Goal: Task Accomplishment & Management: Manage account settings

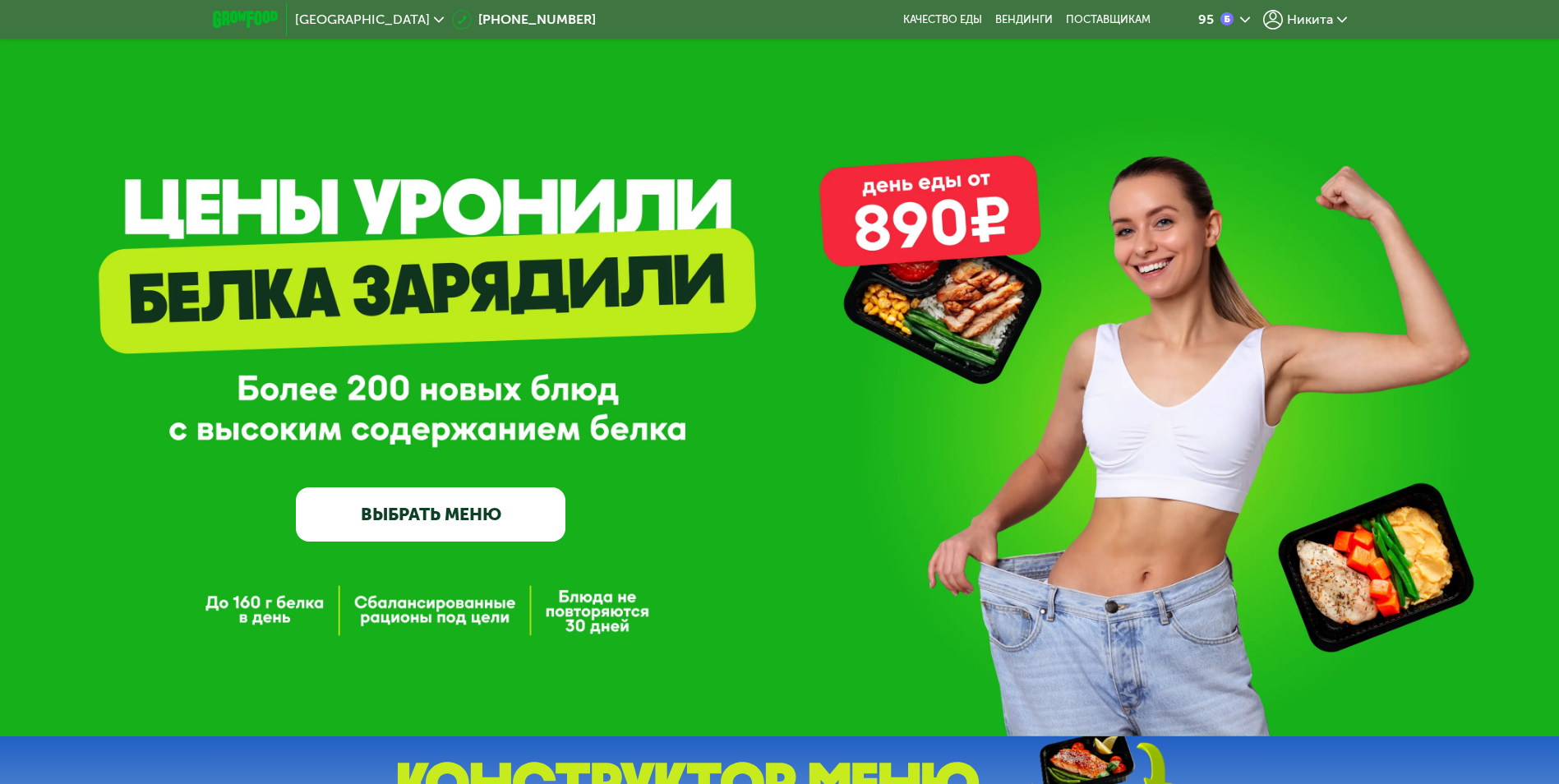
click at [1376, 280] on div "GrowFood — доставка правильного питания ВЫБРАТЬ МЕНЮ" at bounding box center [780, 395] width 1559 height 293
click at [1306, 21] on span "Никита" at bounding box center [1310, 20] width 46 height 13
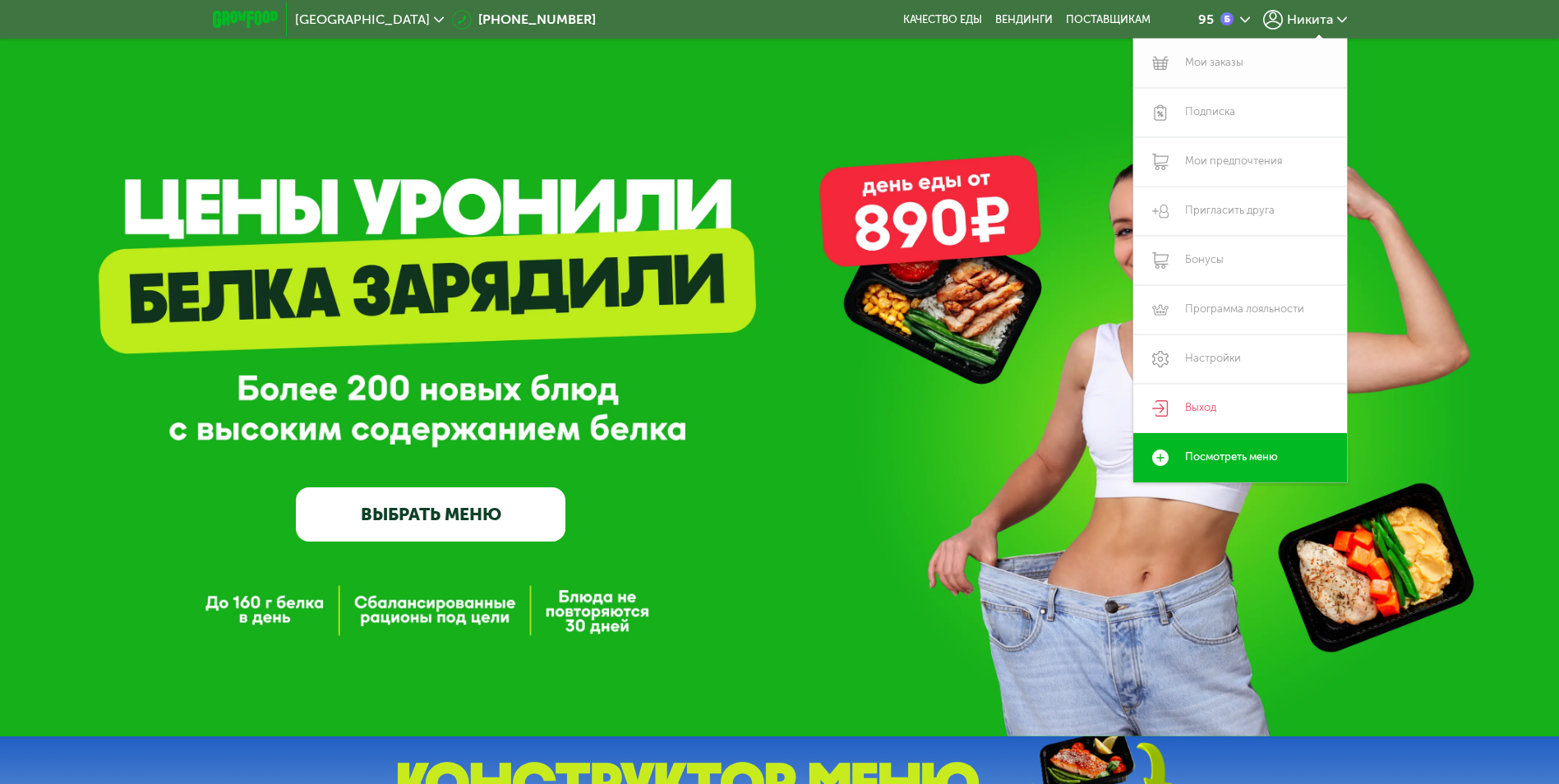
click at [1255, 68] on link "Мои заказы" at bounding box center [1240, 63] width 214 height 49
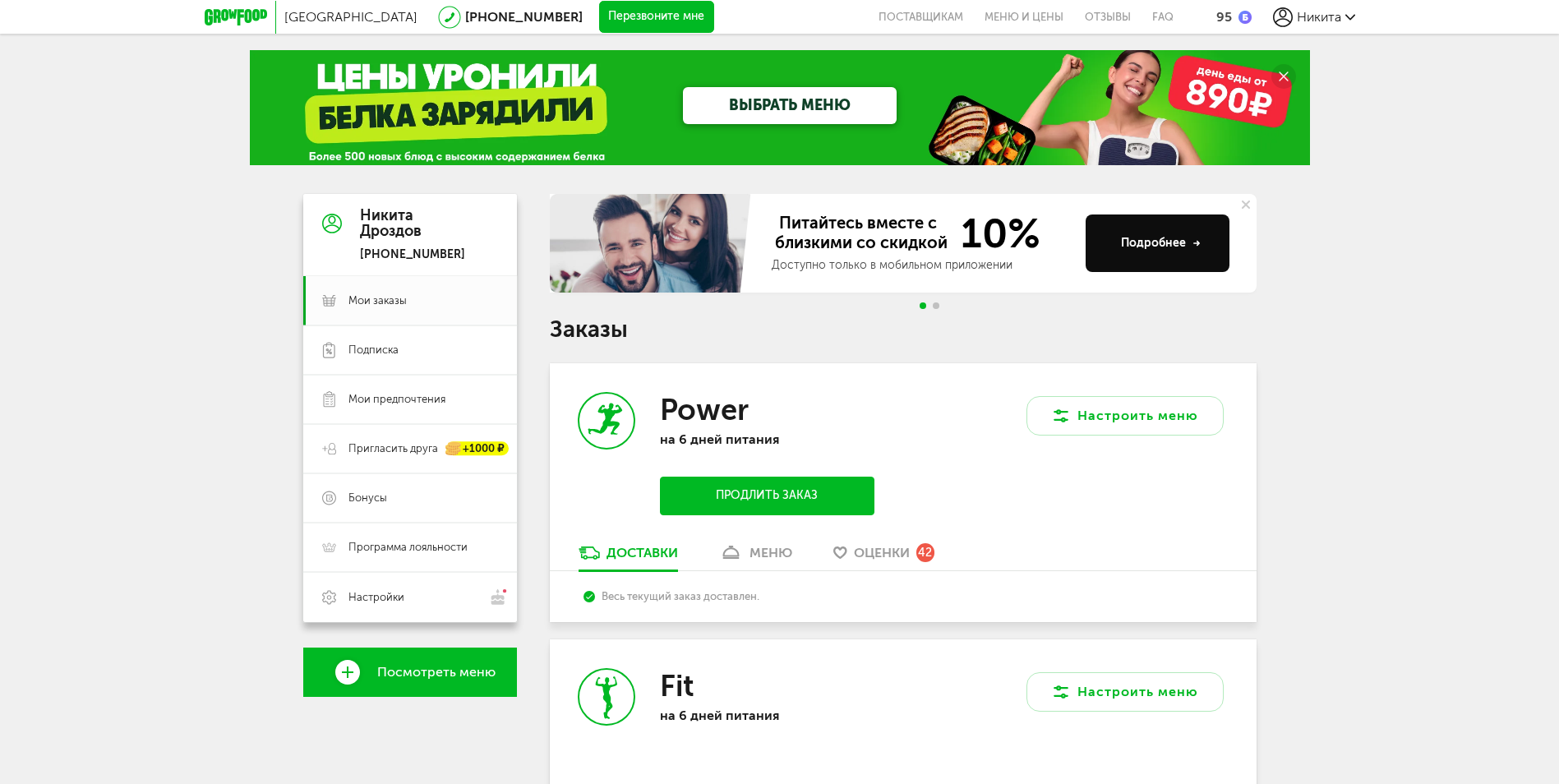
click at [1305, 17] on span "Никита" at bounding box center [1319, 16] width 44 height 15
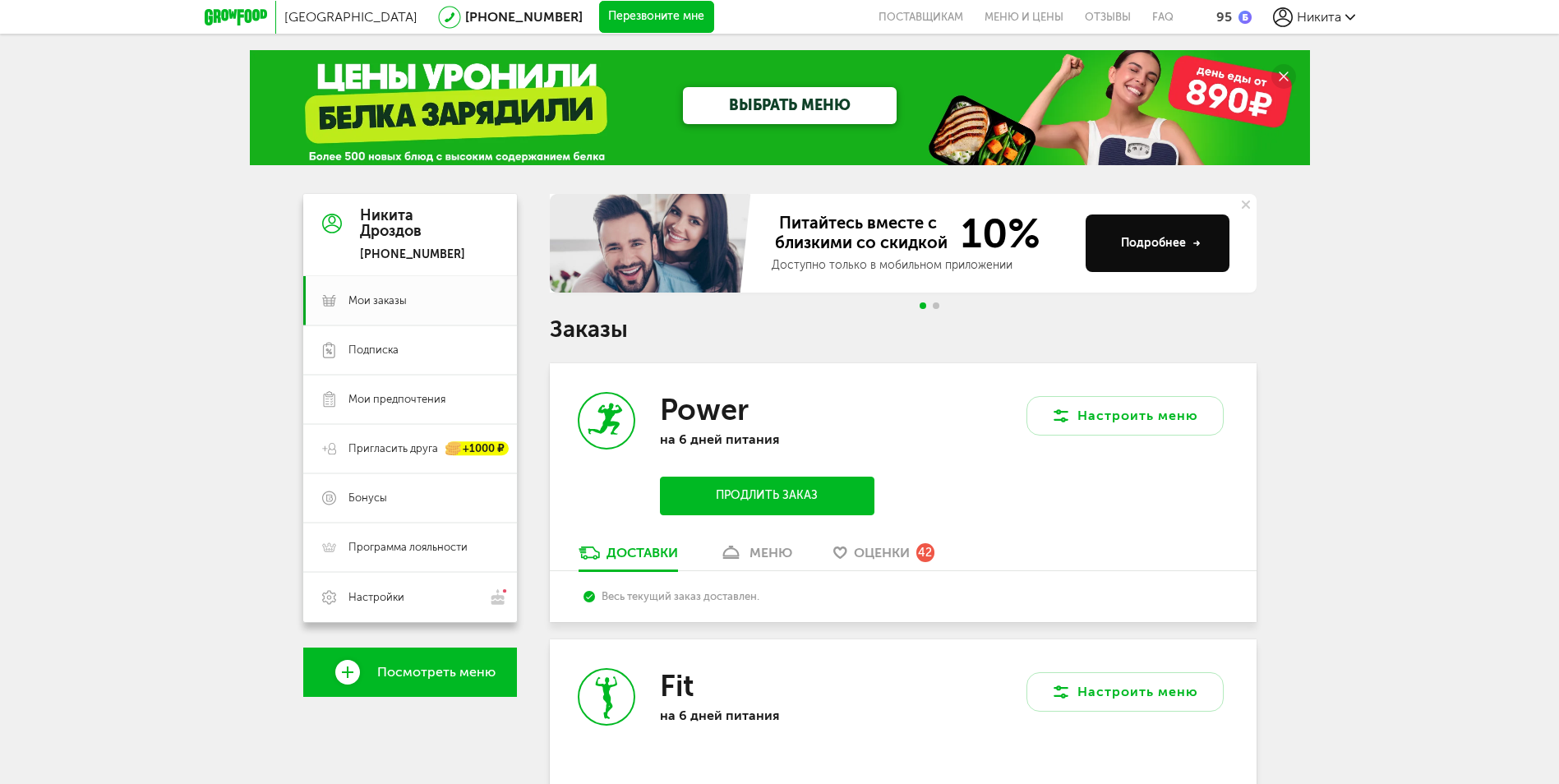
click at [1338, 12] on span "Никита" at bounding box center [1319, 16] width 44 height 15
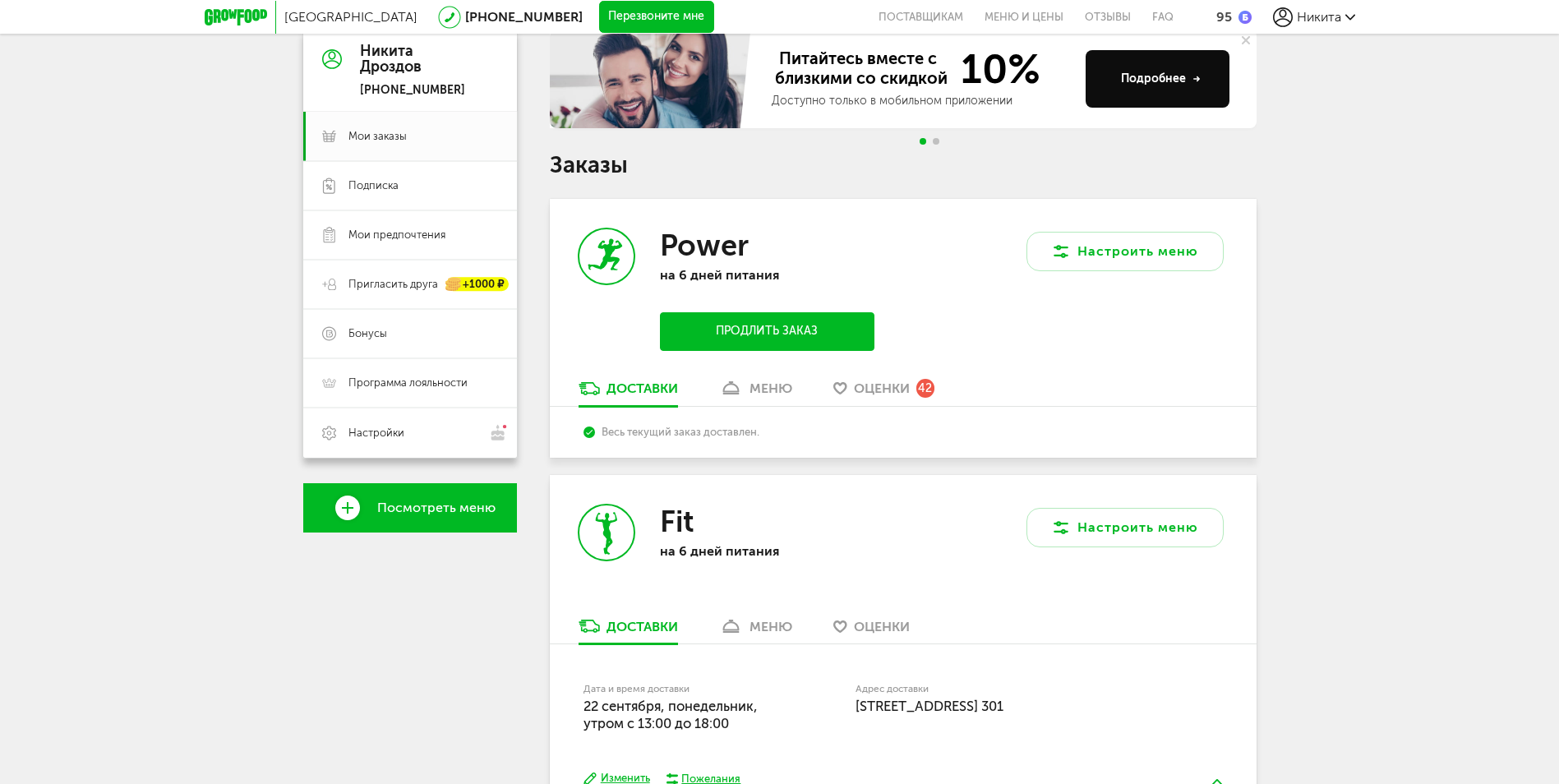
scroll to position [328, 0]
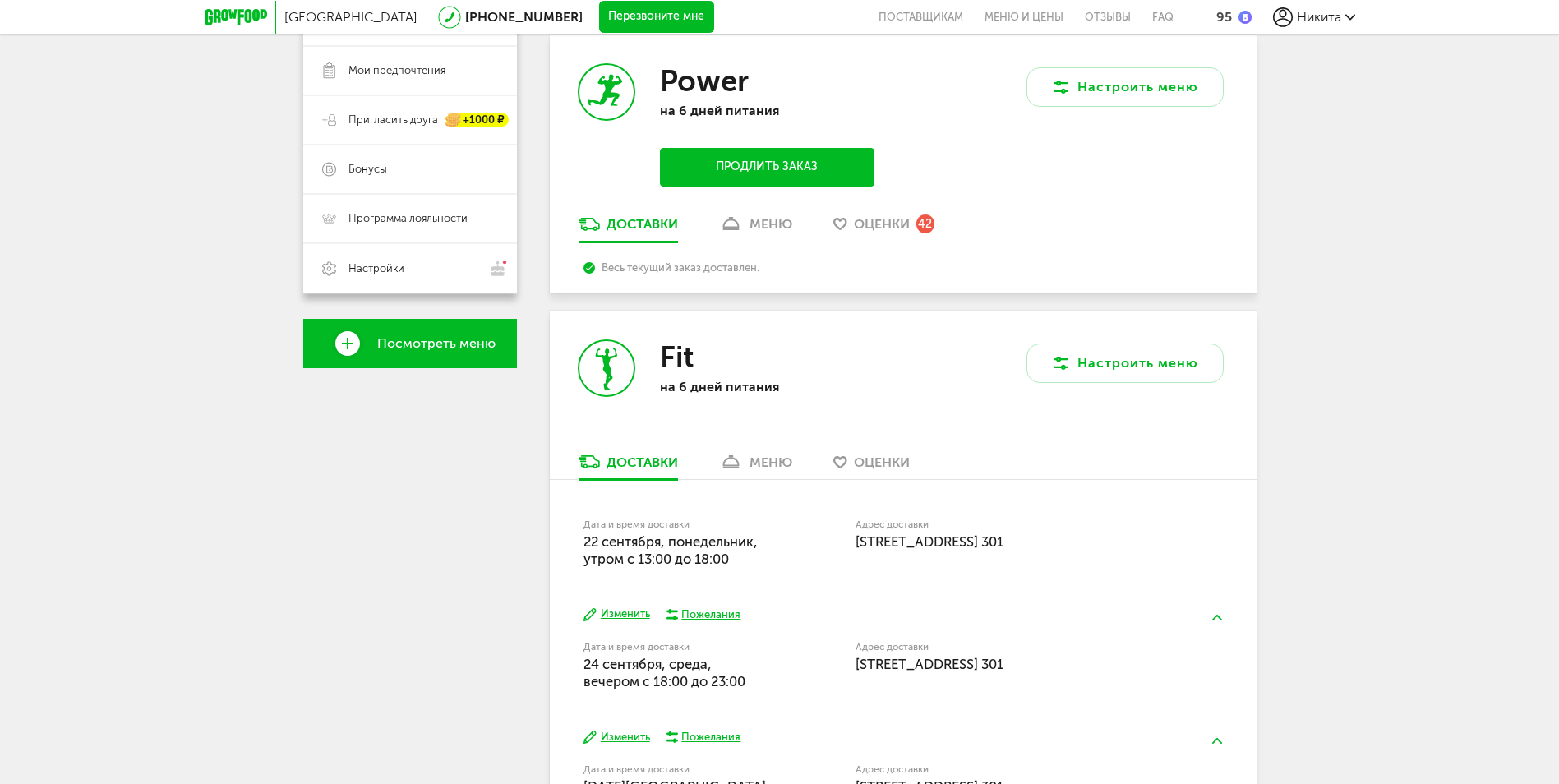
click at [756, 467] on div "меню" at bounding box center [771, 462] width 42 height 15
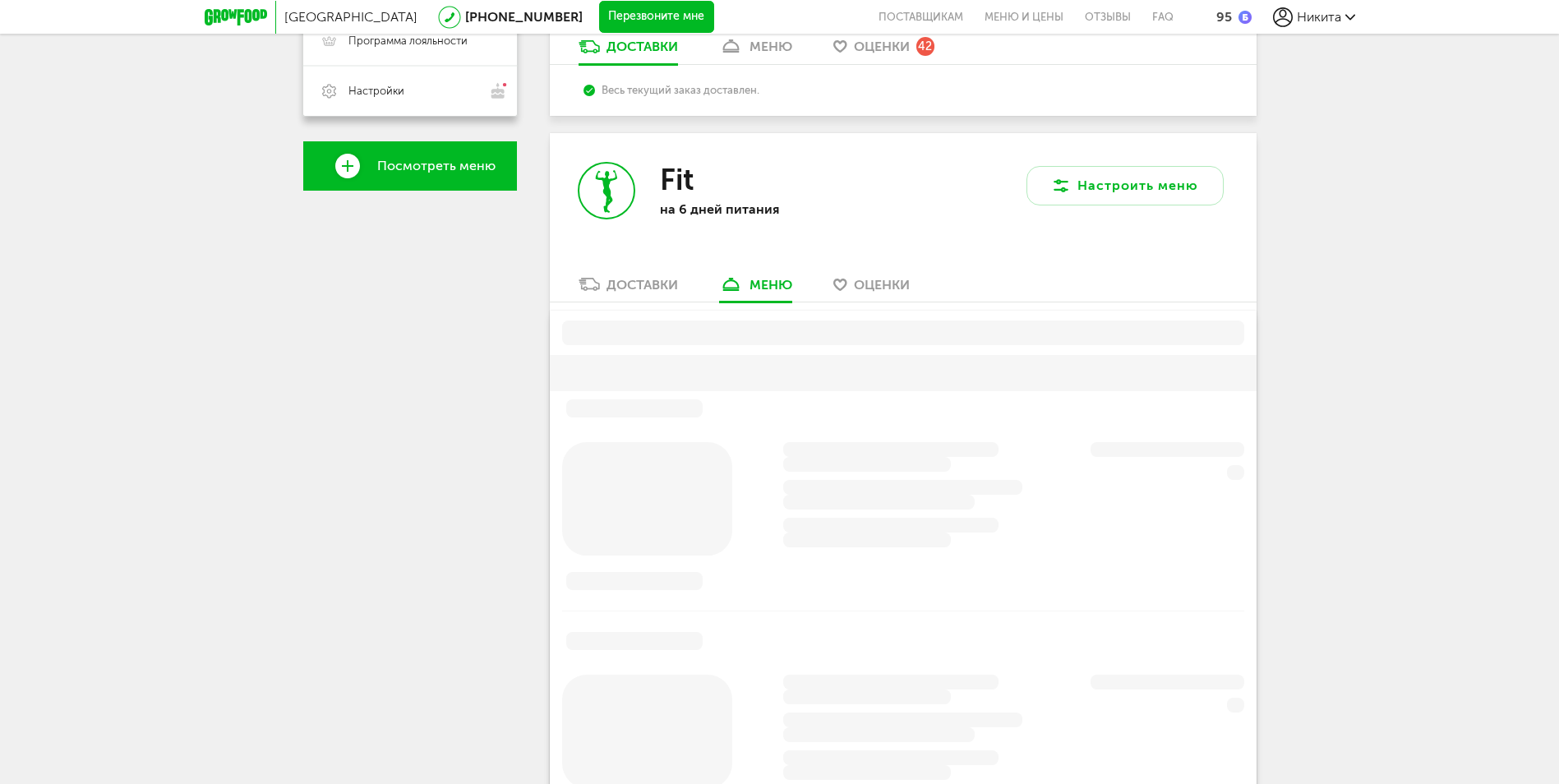
scroll to position [598, 0]
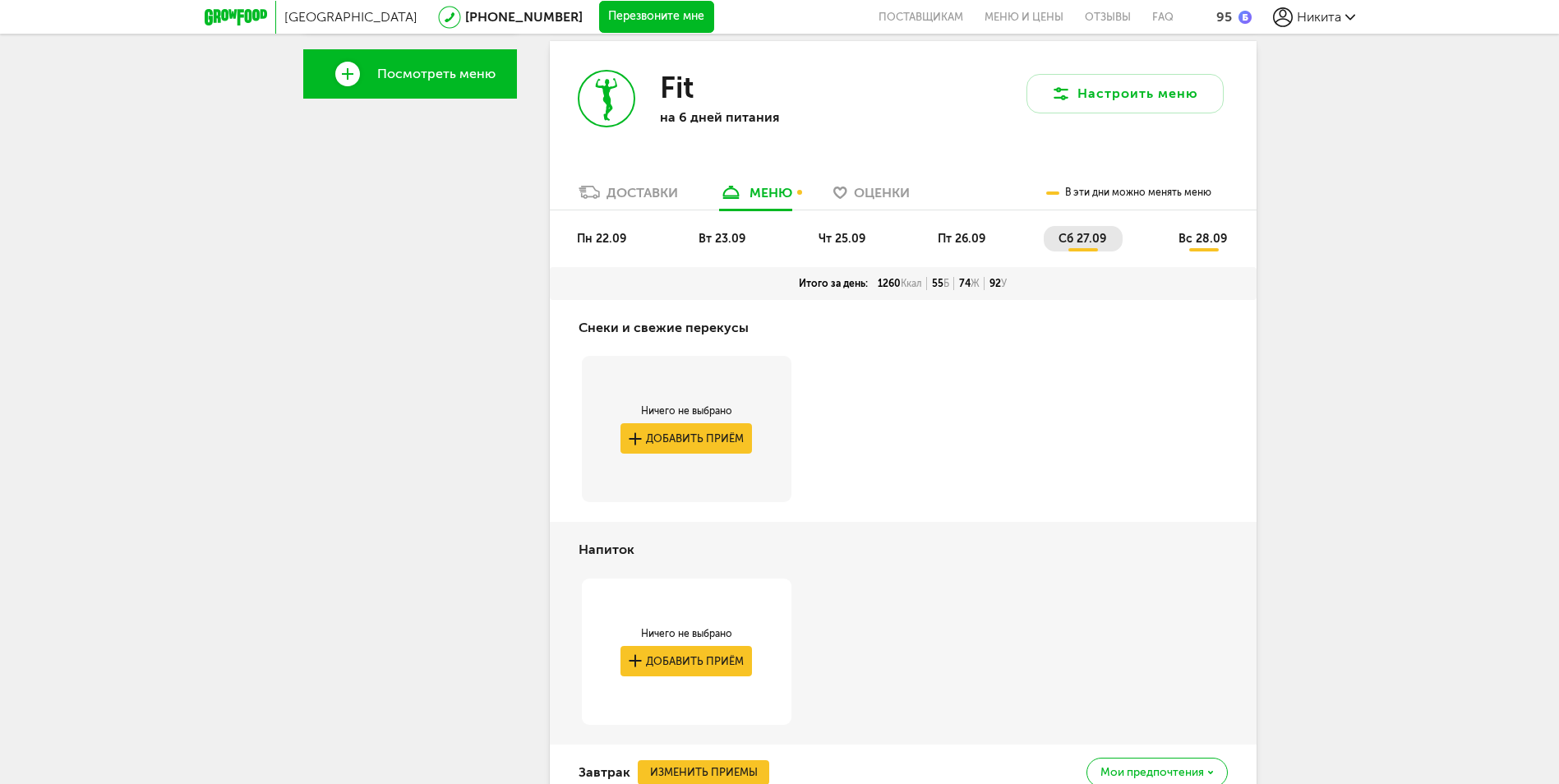
click at [658, 194] on div "Доставки" at bounding box center [643, 193] width 71 height 15
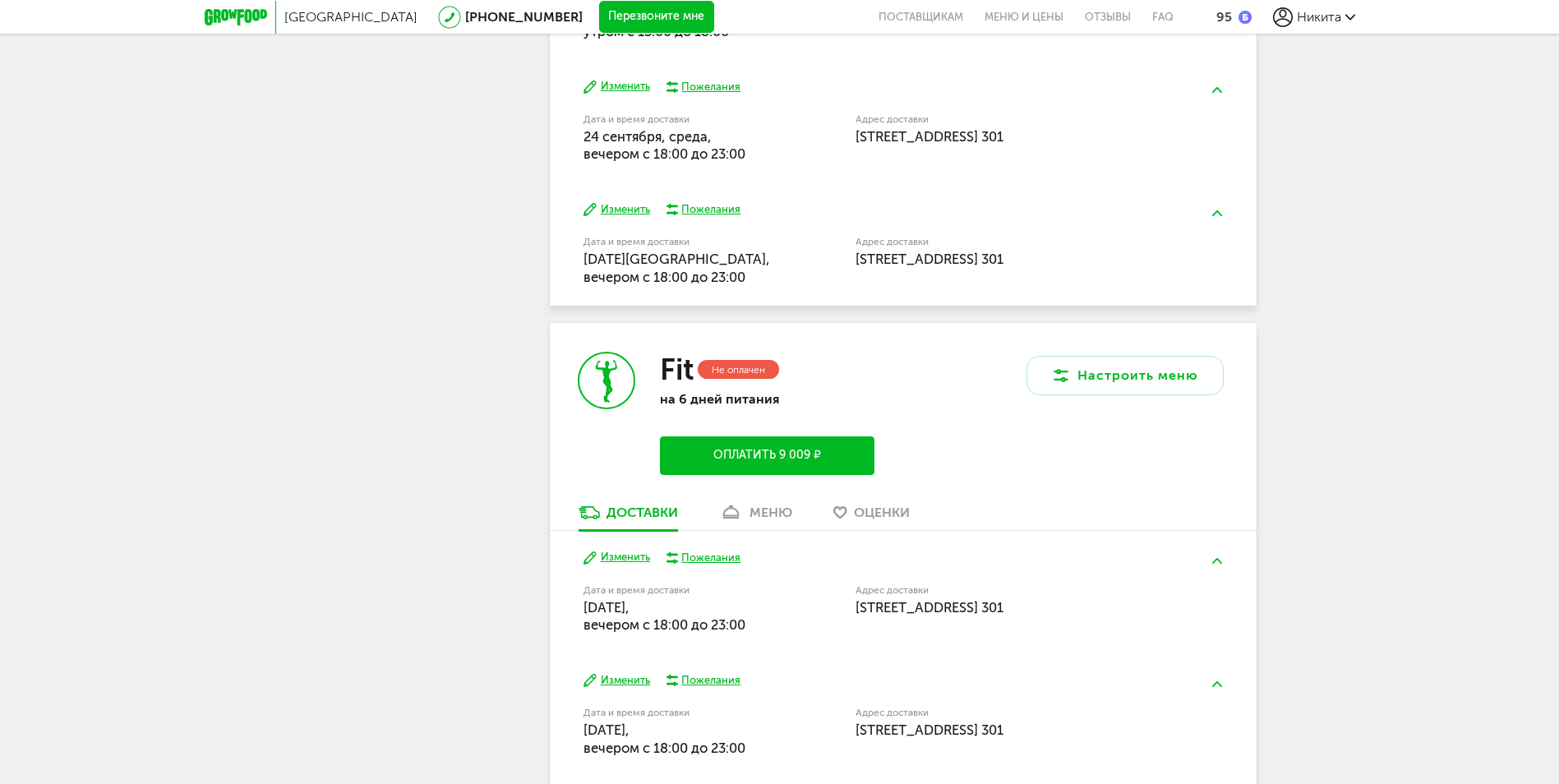
scroll to position [1055, 0]
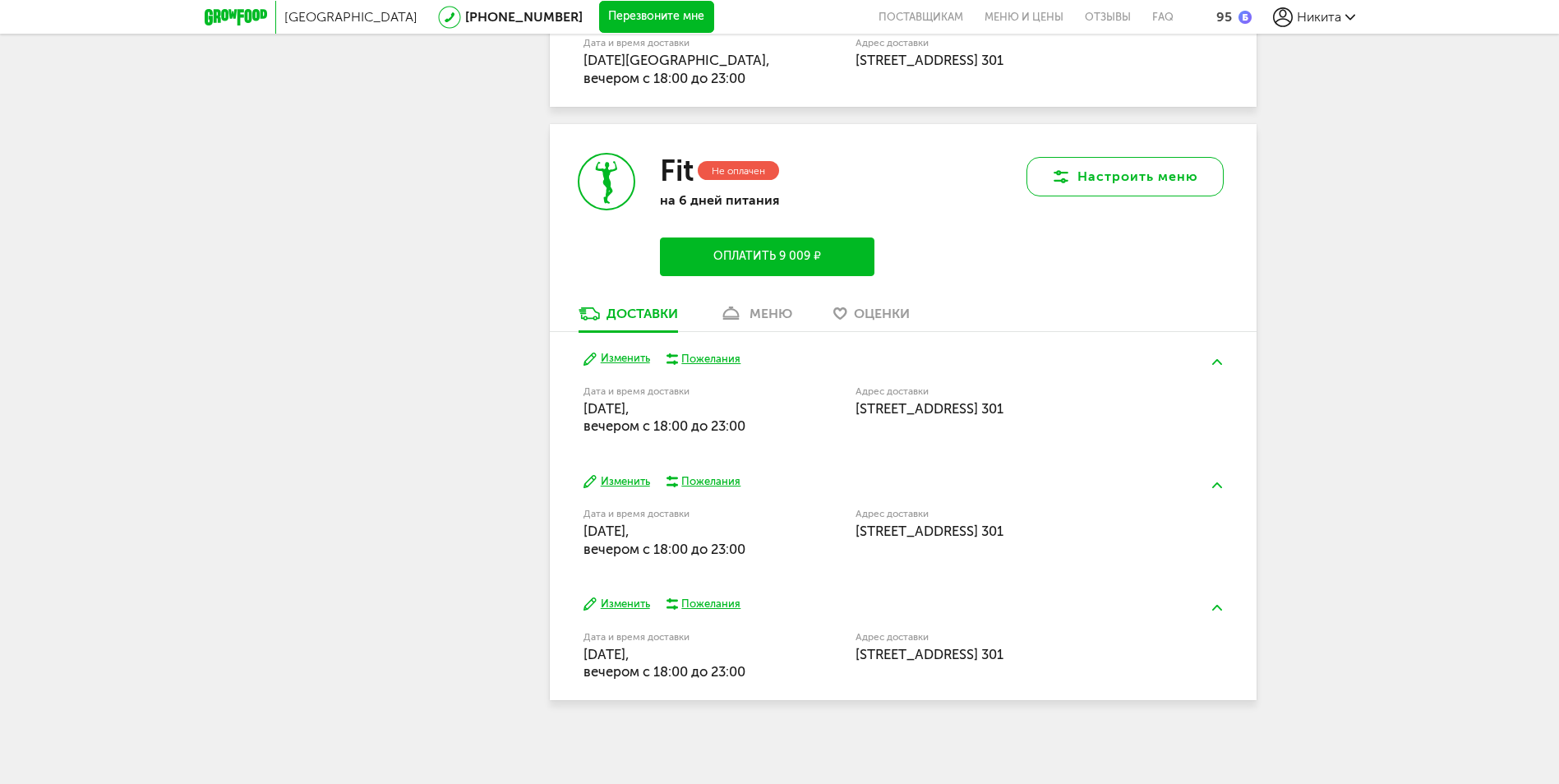
click at [1071, 174] on button "Настроить меню" at bounding box center [1124, 176] width 198 height 39
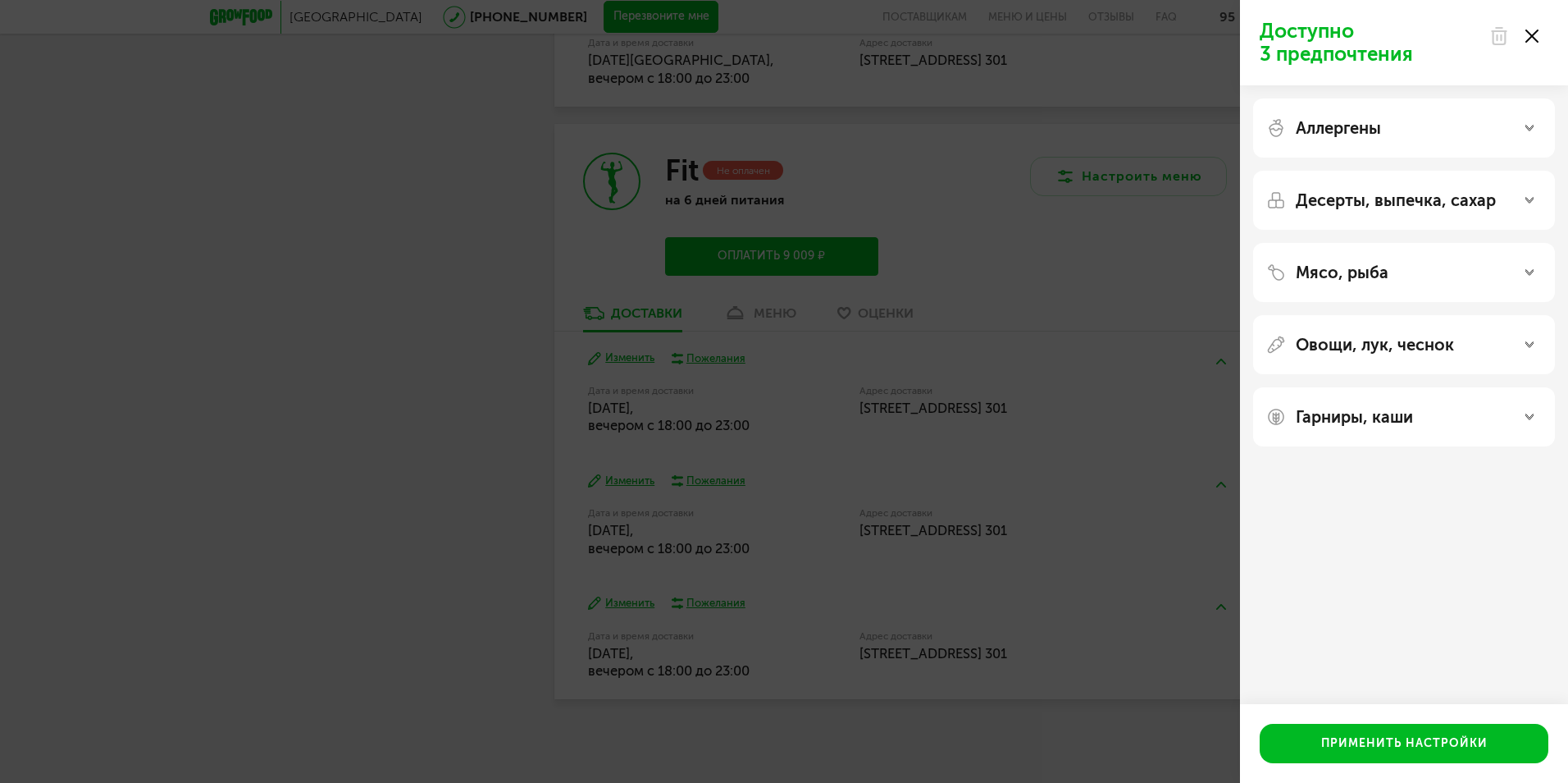
click at [1499, 35] on use at bounding box center [1499, 36] width 14 height 16
click at [1531, 38] on icon at bounding box center [1532, 37] width 13 height 13
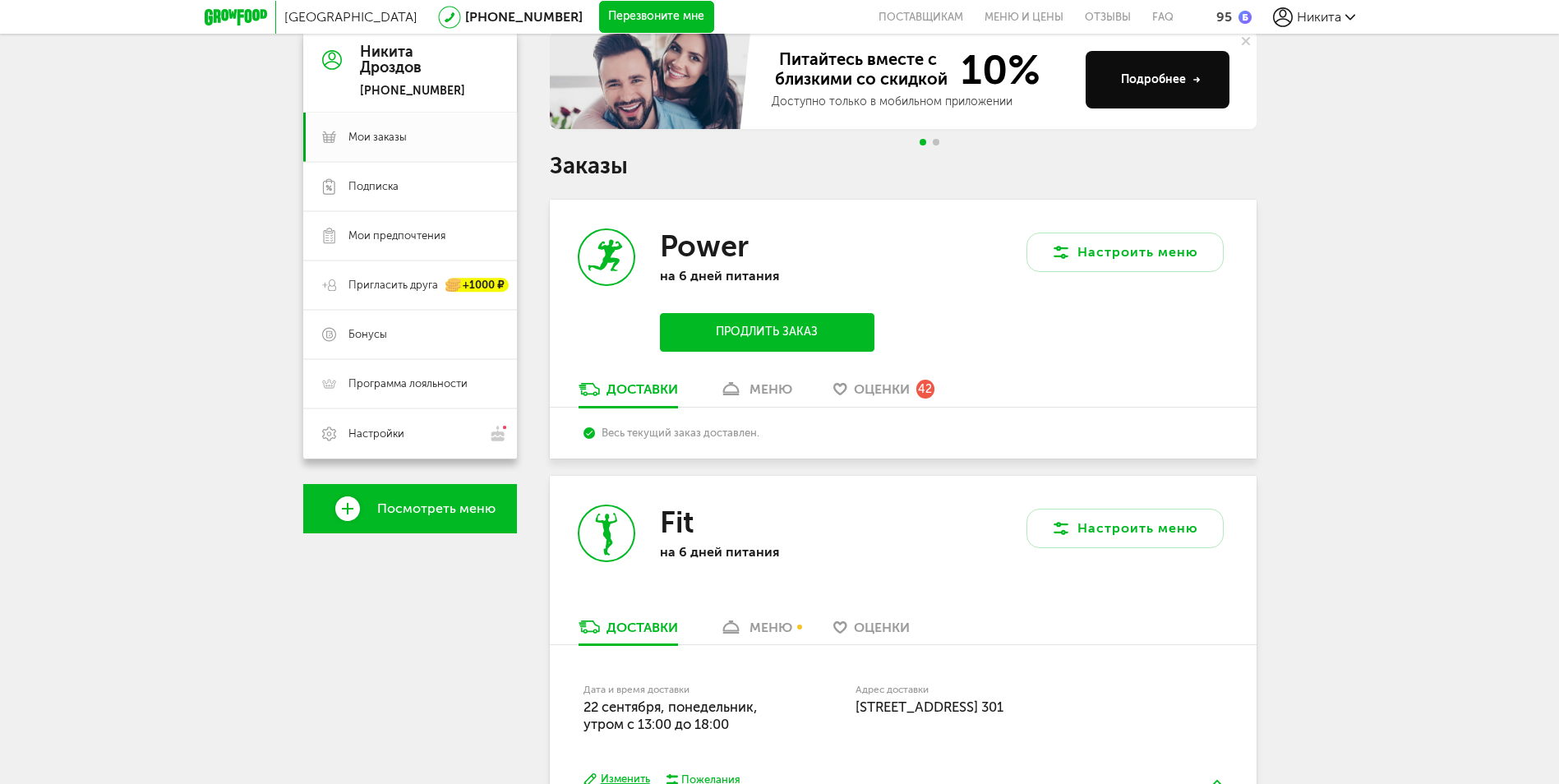
scroll to position [165, 0]
click at [1077, 524] on button "Настроить меню" at bounding box center [1124, 527] width 198 height 39
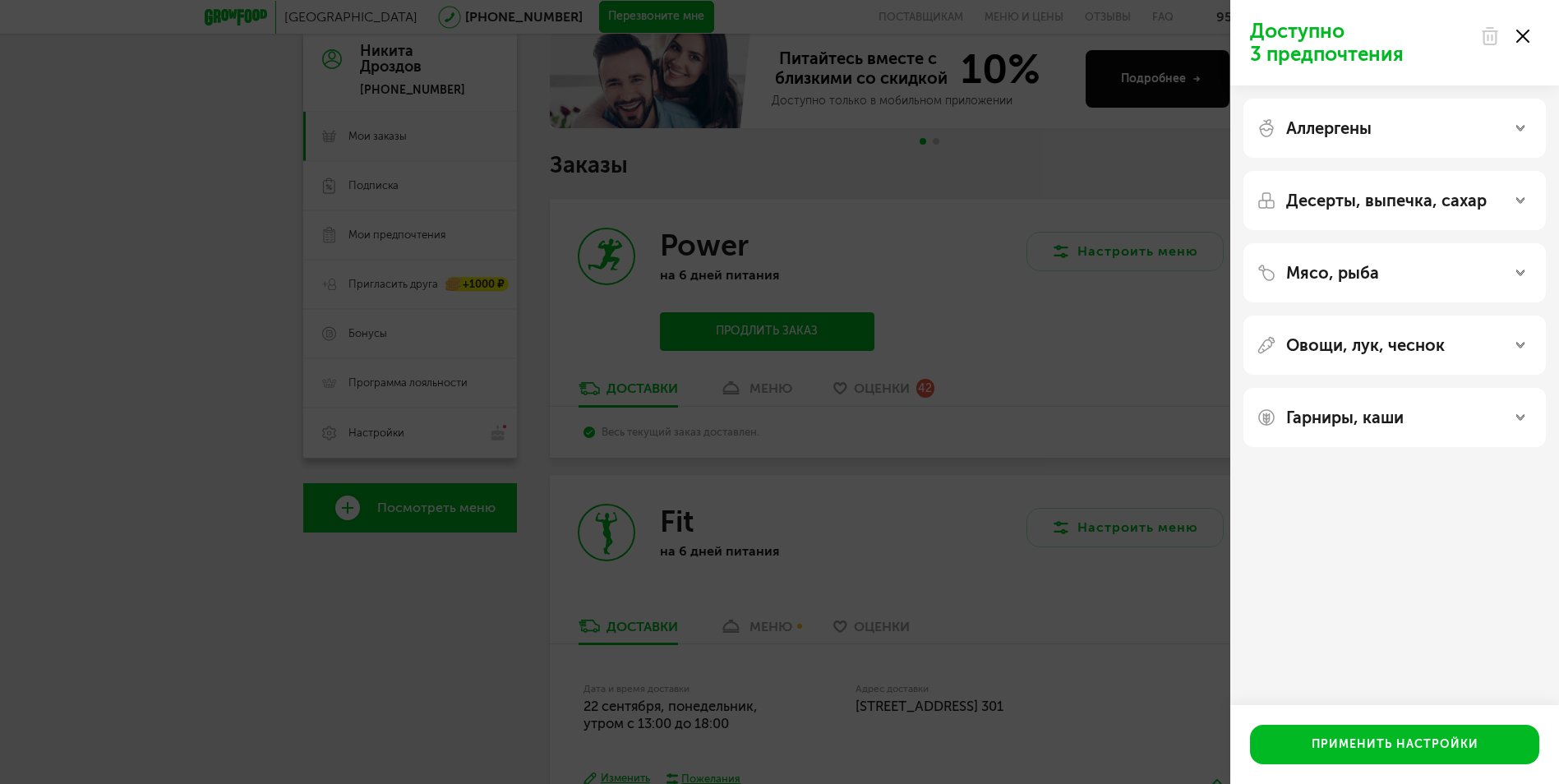
click at [1526, 37] on div at bounding box center [1505, 36] width 69 height 33
click at [1533, 39] on icon at bounding box center [1536, 37] width 13 height 13
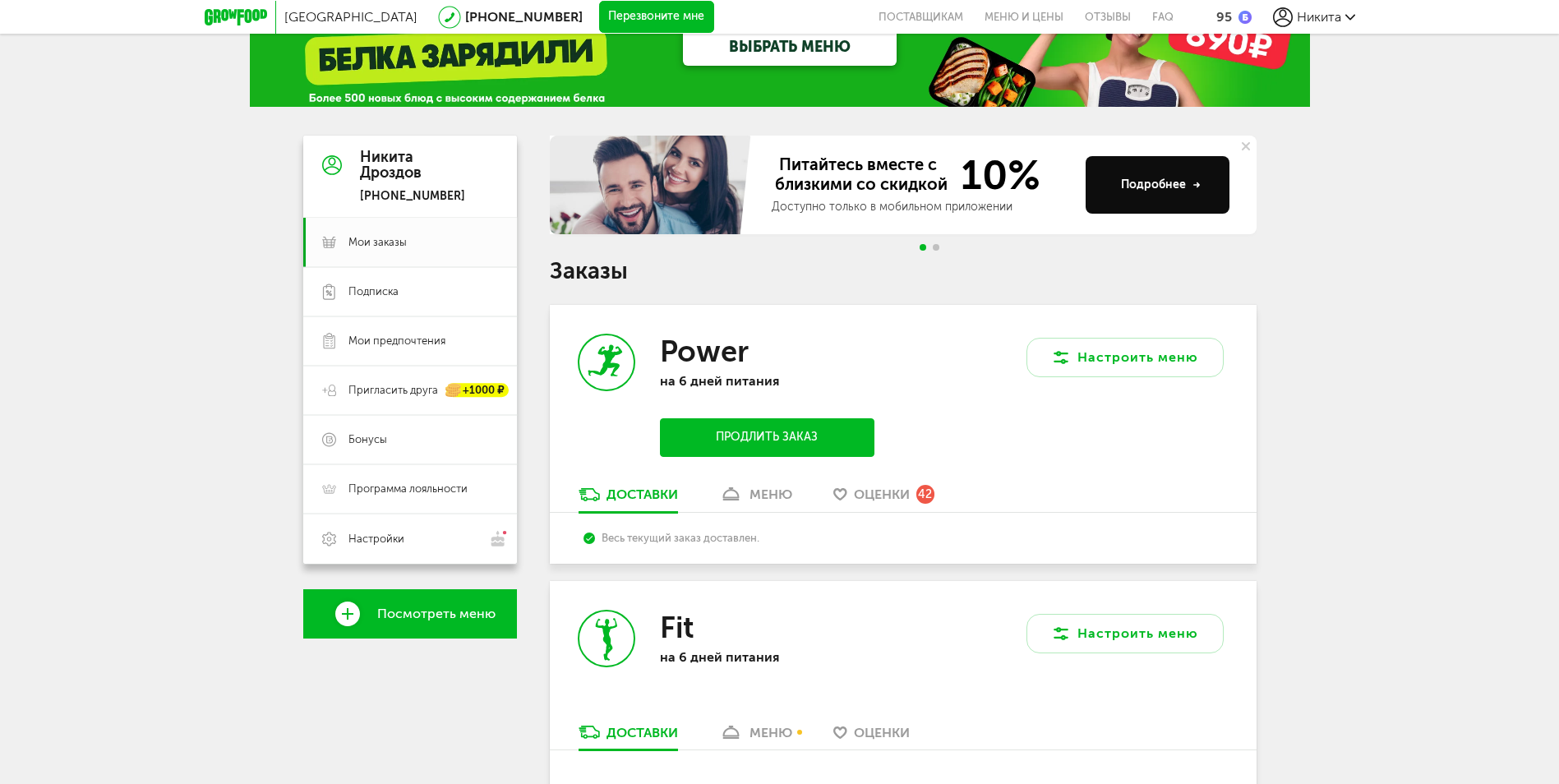
scroll to position [0, 0]
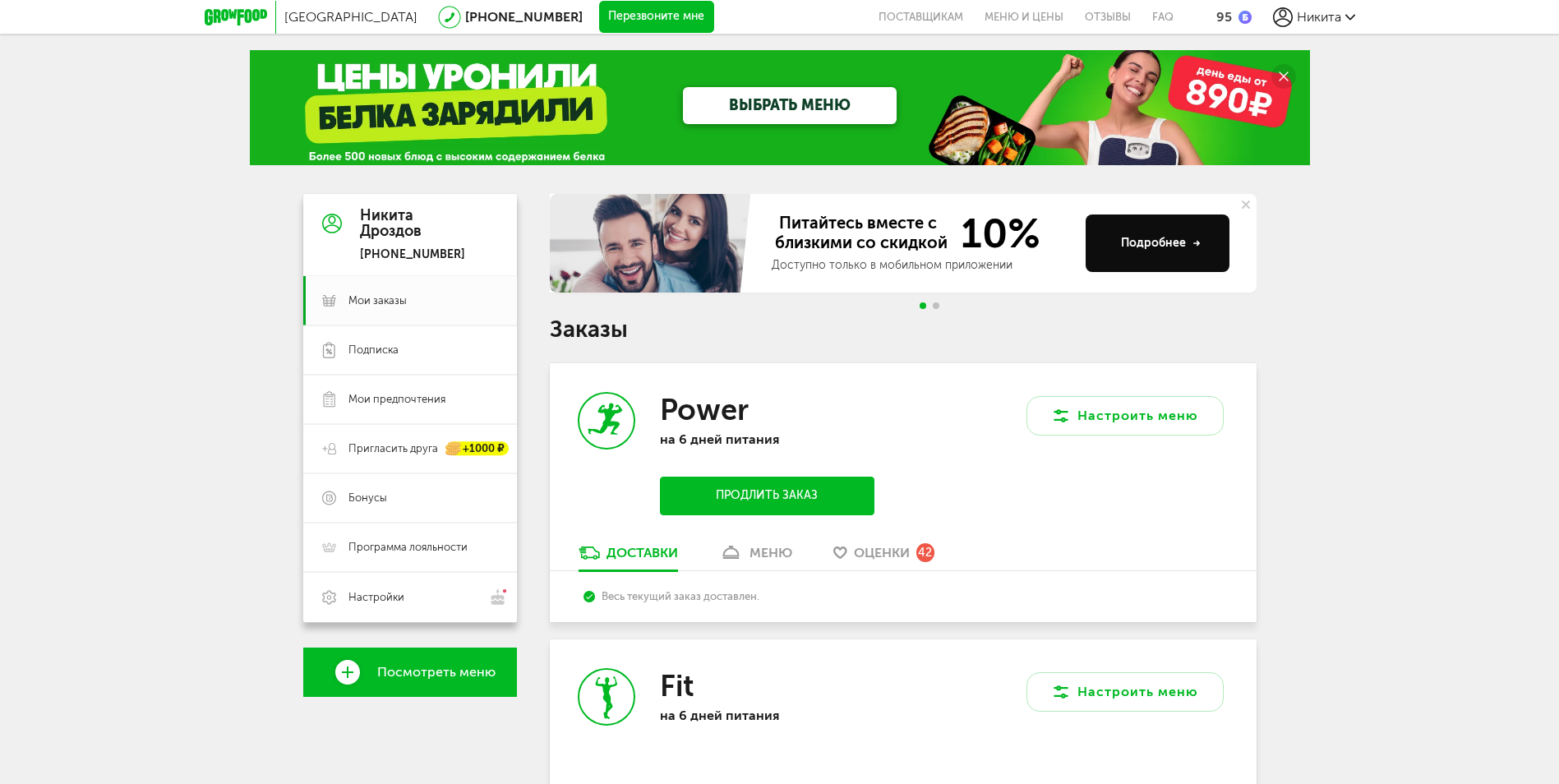
click at [1308, 17] on span "Никита" at bounding box center [1319, 16] width 44 height 15
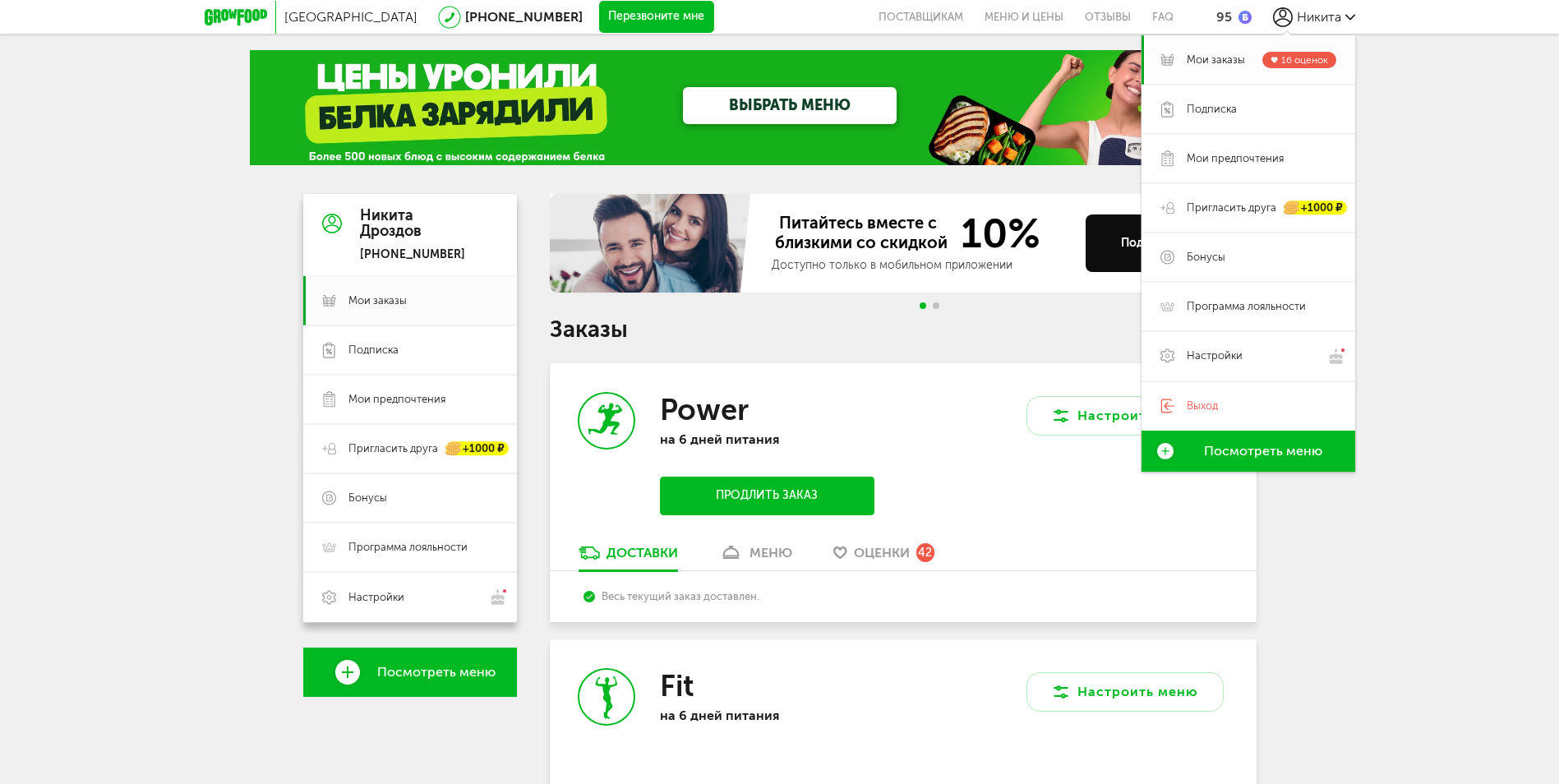
click at [1226, 54] on span "Мои заказы" at bounding box center [1216, 60] width 59 height 14
click at [1211, 63] on span "Мои заказы" at bounding box center [1216, 60] width 59 height 14
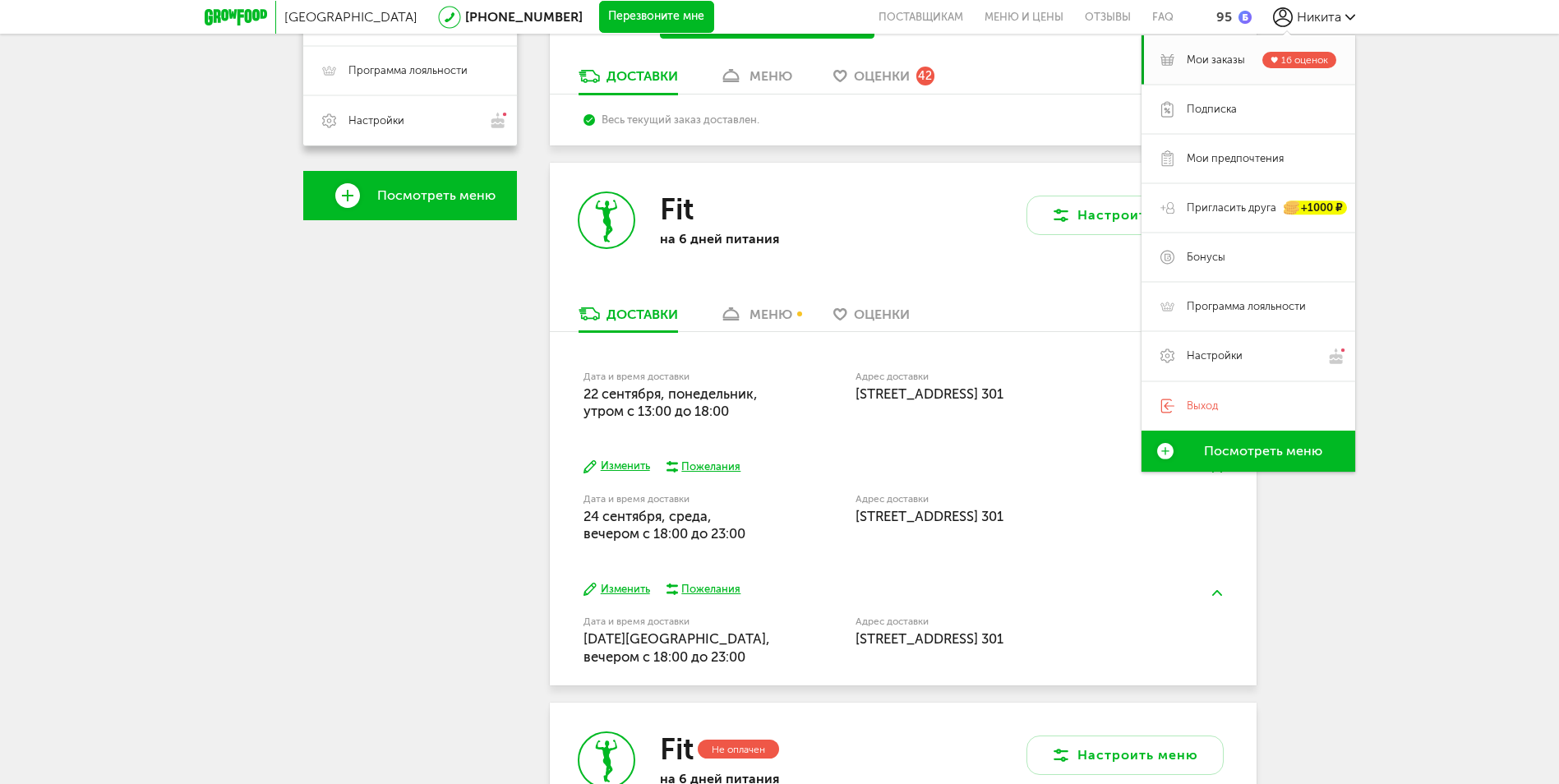
scroll to position [657, 0]
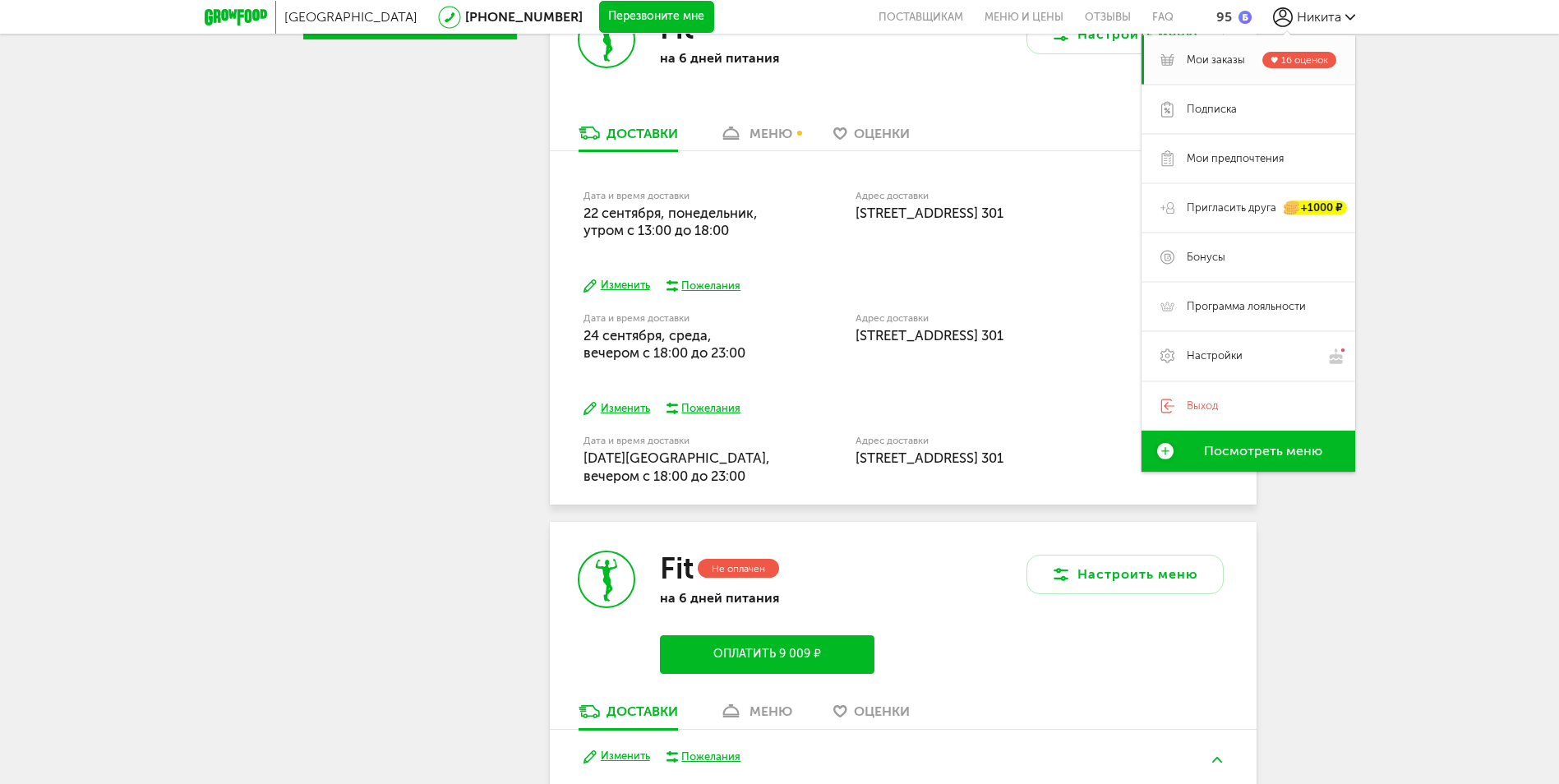
click at [1431, 559] on div "Москва 8 (800) 555-21-78 Перезвоните мне поставщикам Меню и цены Отзывы FAQ 95 …" at bounding box center [780, 262] width 1559 height 1839
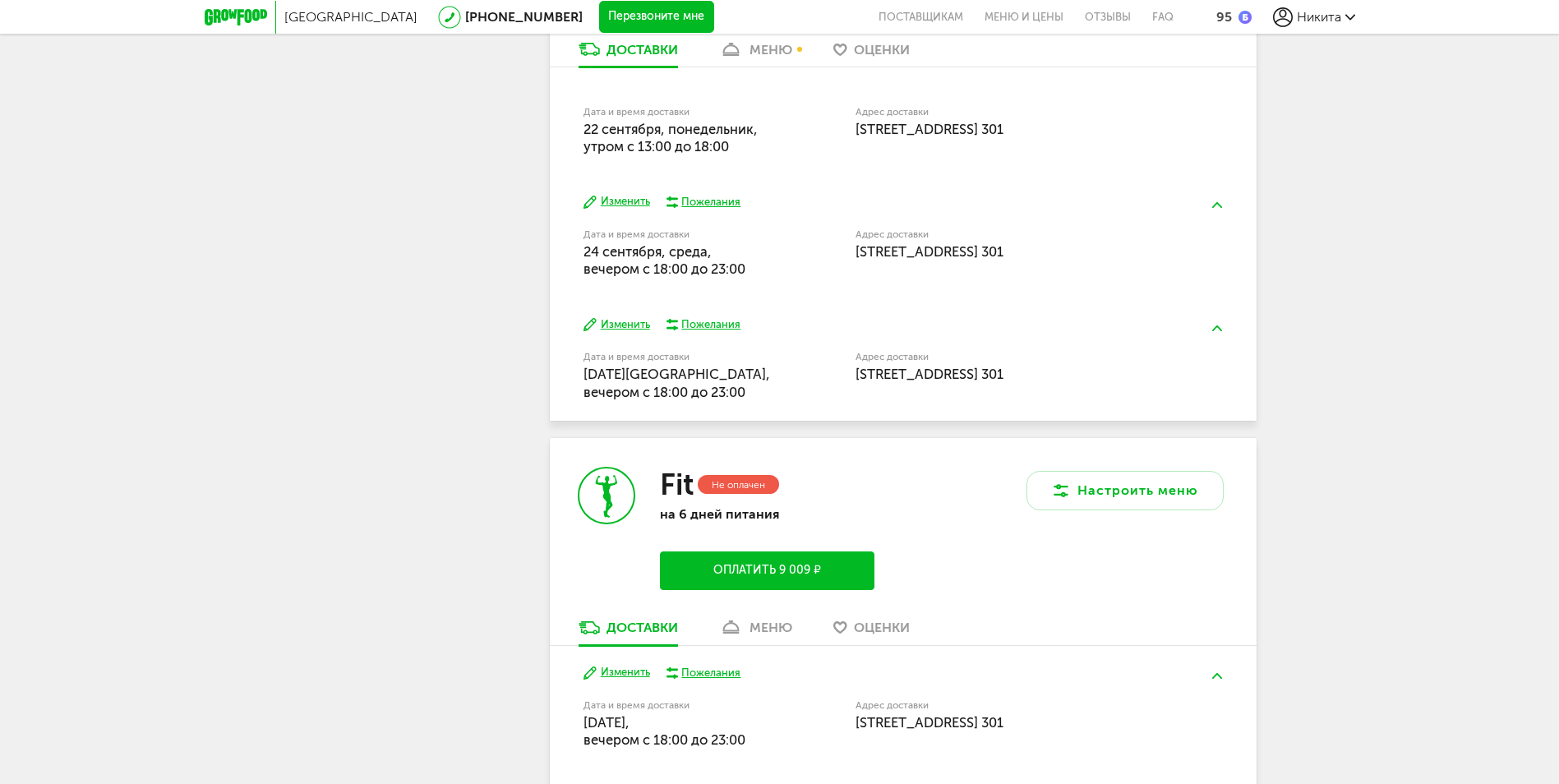
scroll to position [822, 0]
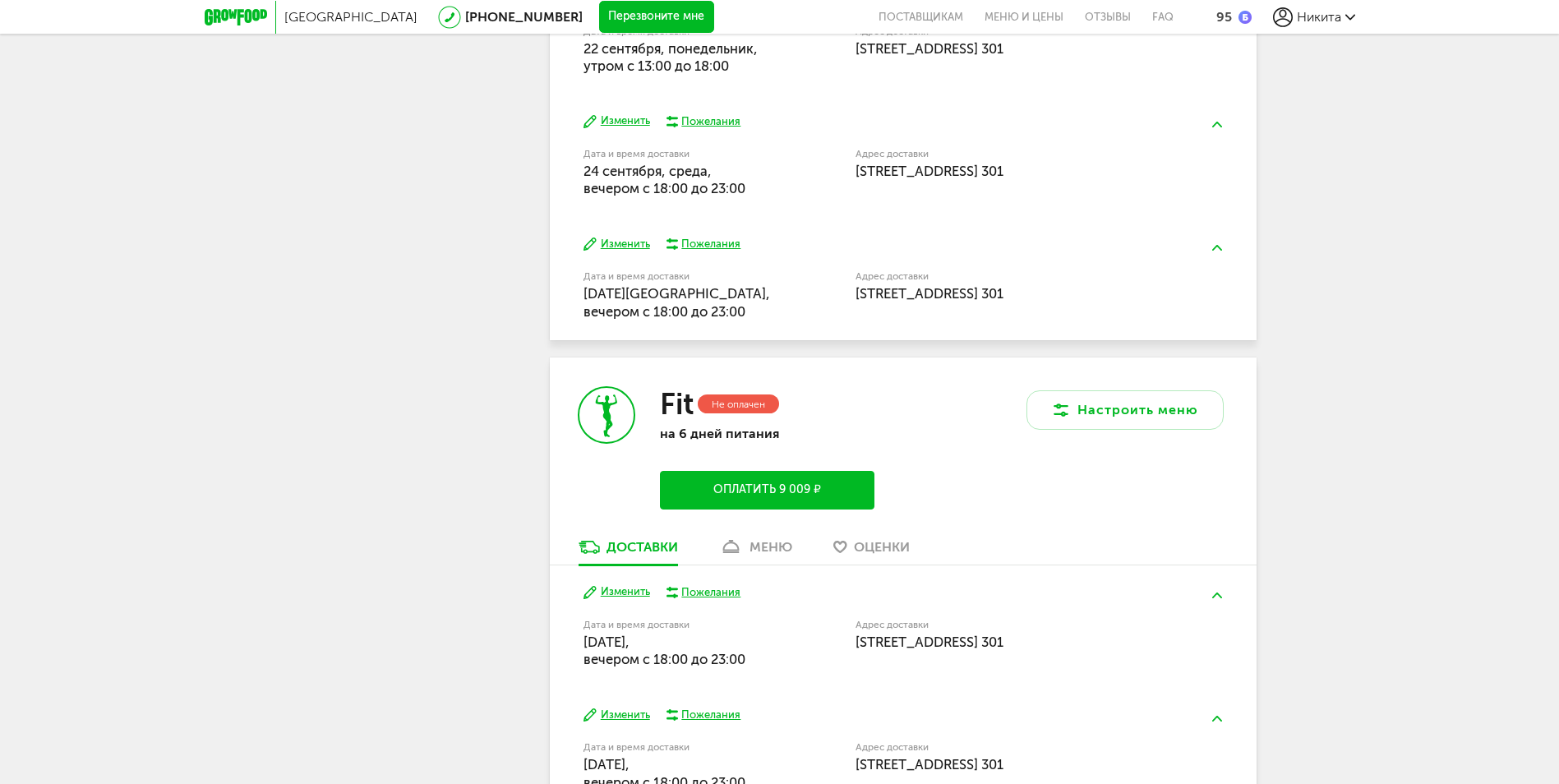
click at [605, 418] on use at bounding box center [606, 416] width 21 height 42
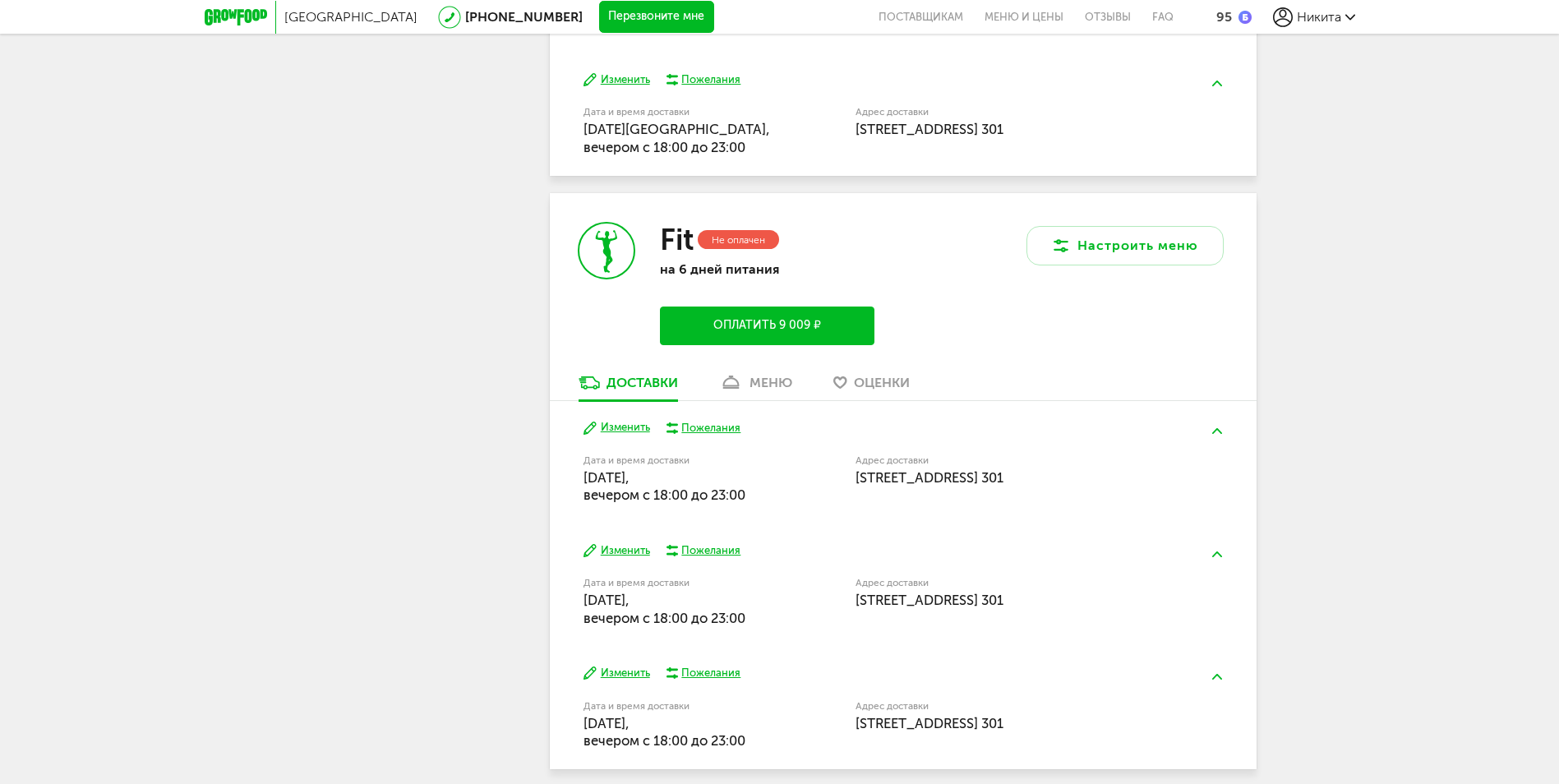
scroll to position [1055, 0]
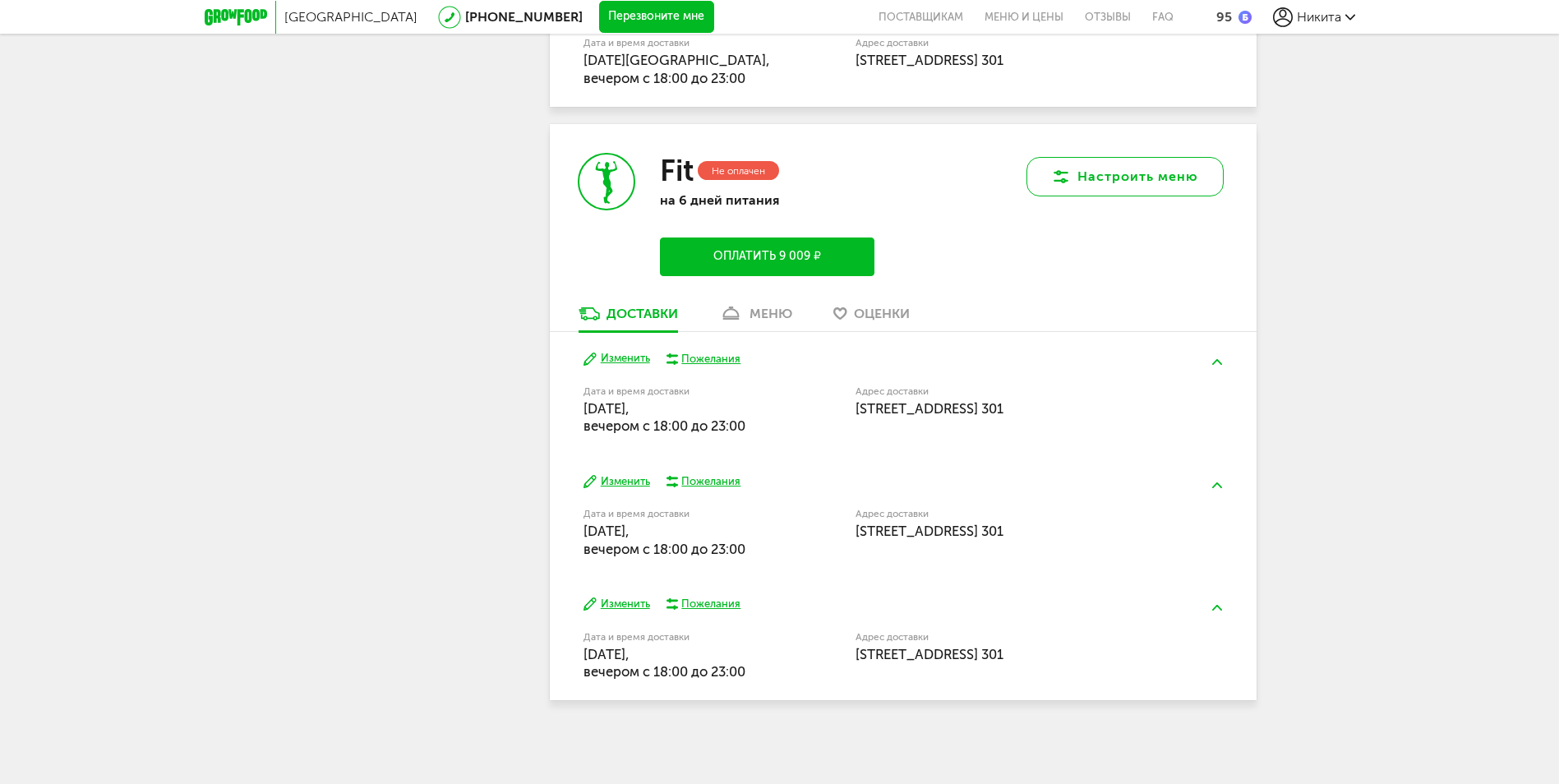
click at [1181, 183] on button "Настроить меню" at bounding box center [1124, 176] width 198 height 39
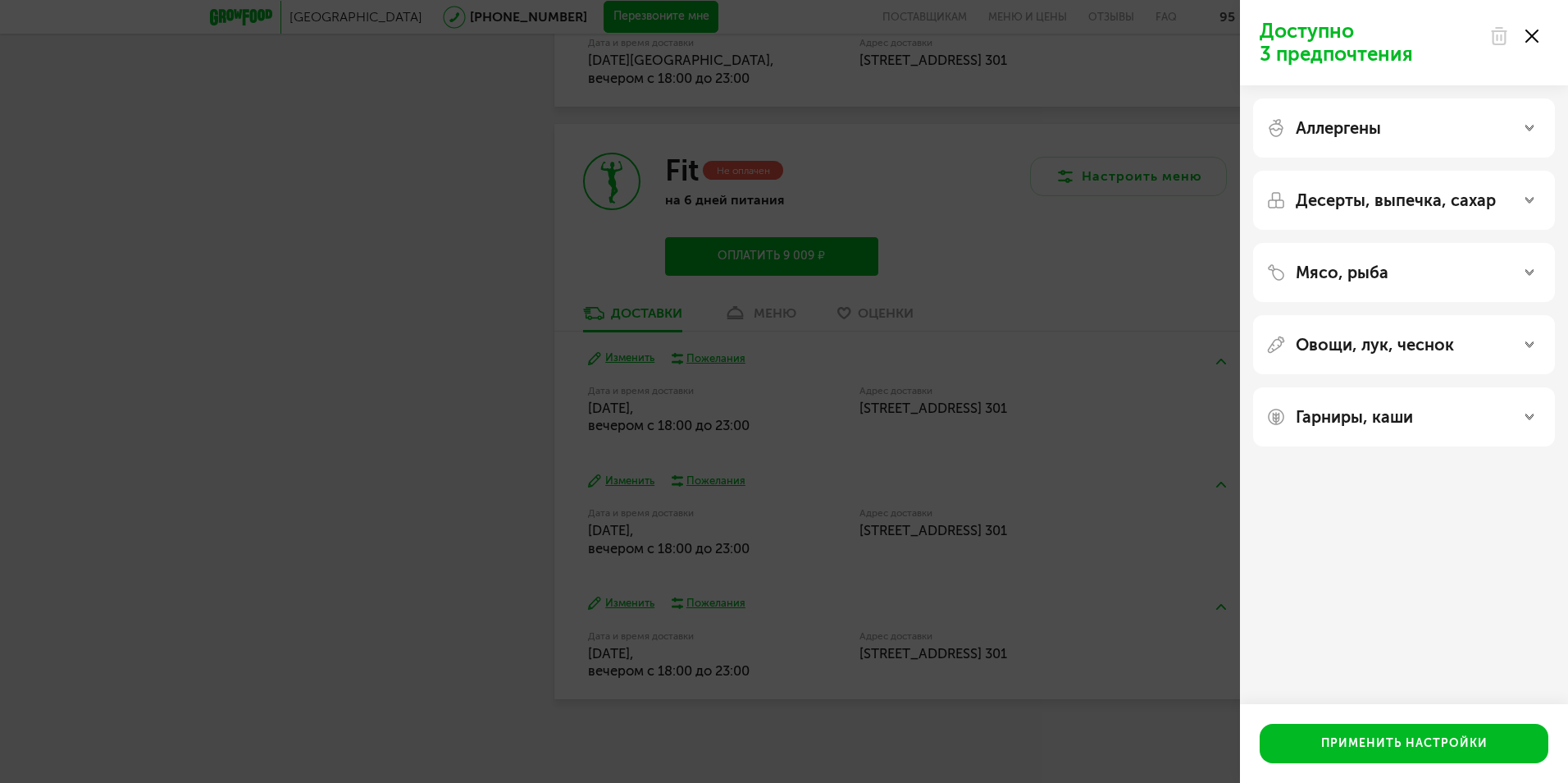
click at [1540, 35] on div at bounding box center [1514, 36] width 69 height 33
click at [1536, 37] on icon at bounding box center [1532, 37] width 13 height 13
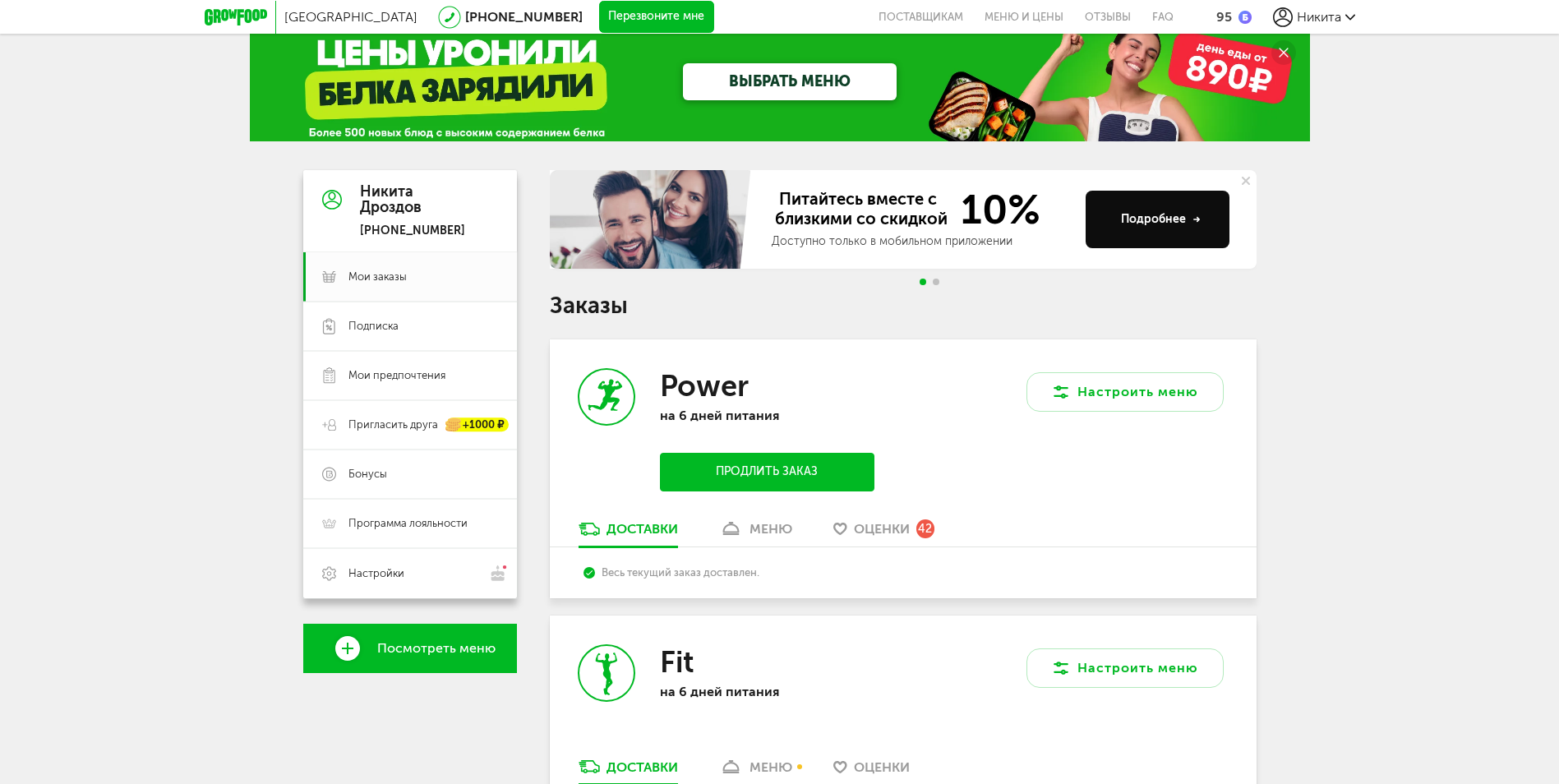
scroll to position [0, 0]
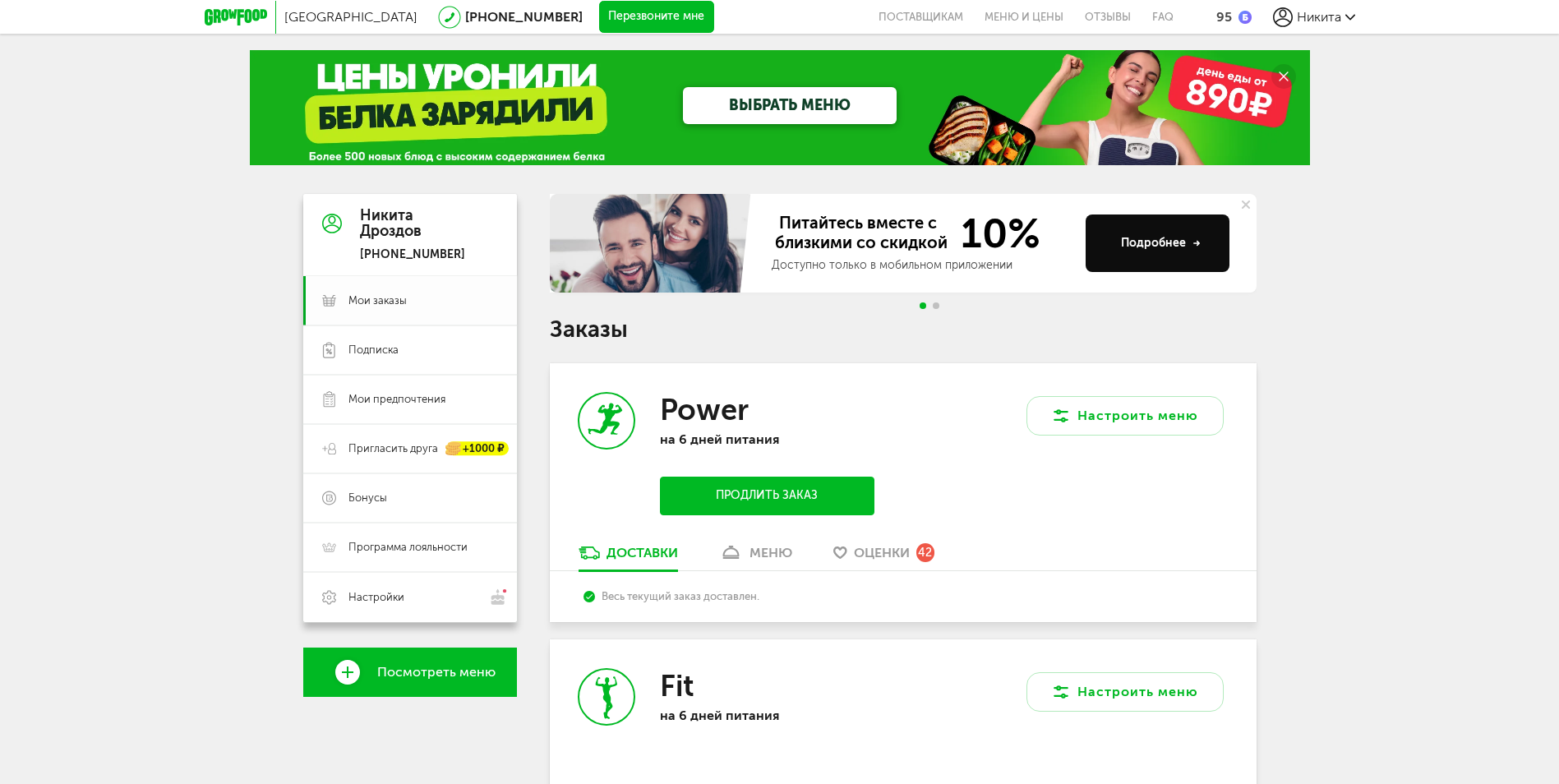
click at [393, 311] on link "Мои заказы" at bounding box center [410, 301] width 214 height 49
click at [382, 341] on link "Подписка" at bounding box center [410, 350] width 214 height 49
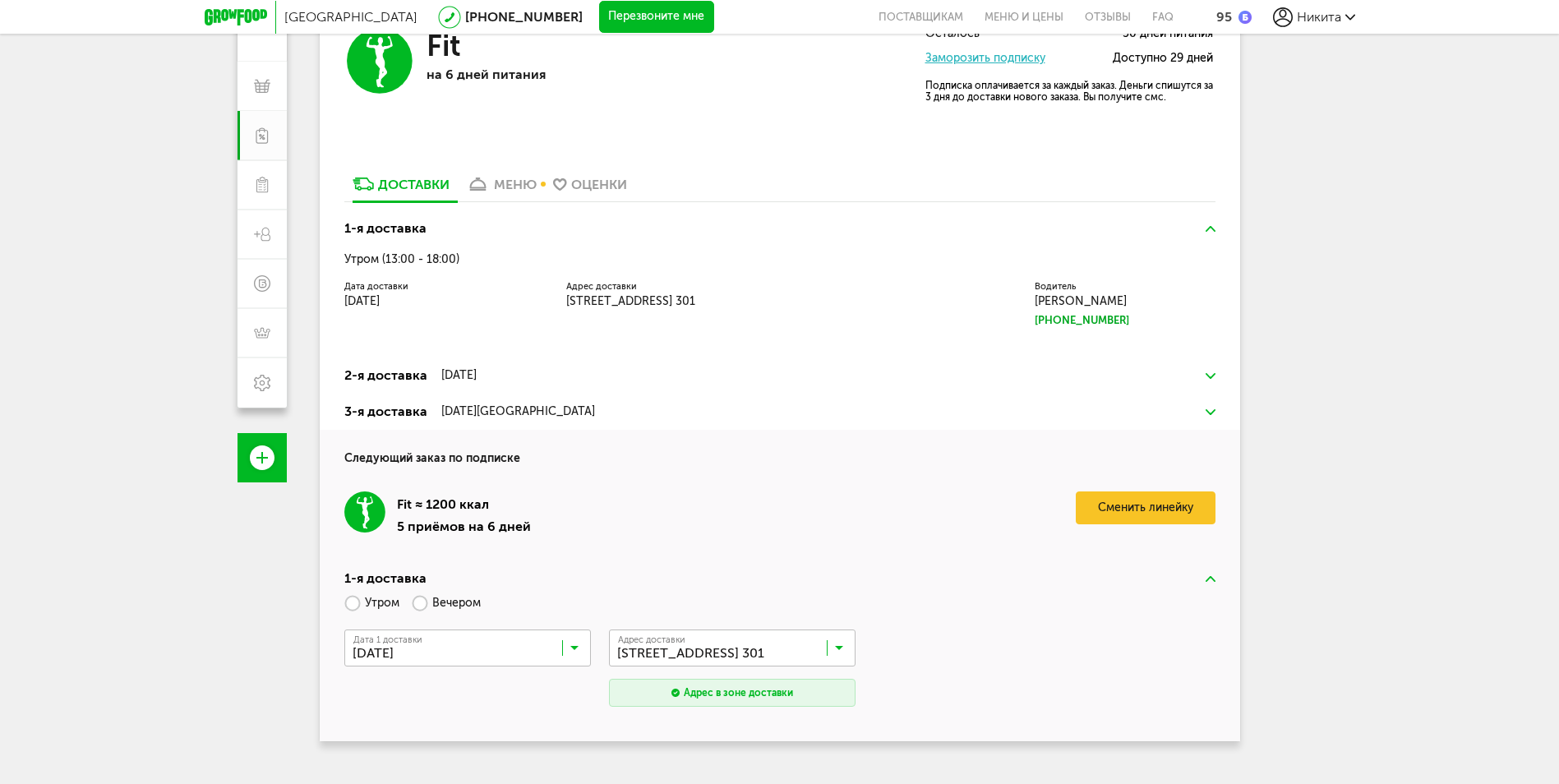
scroll to position [247, 0]
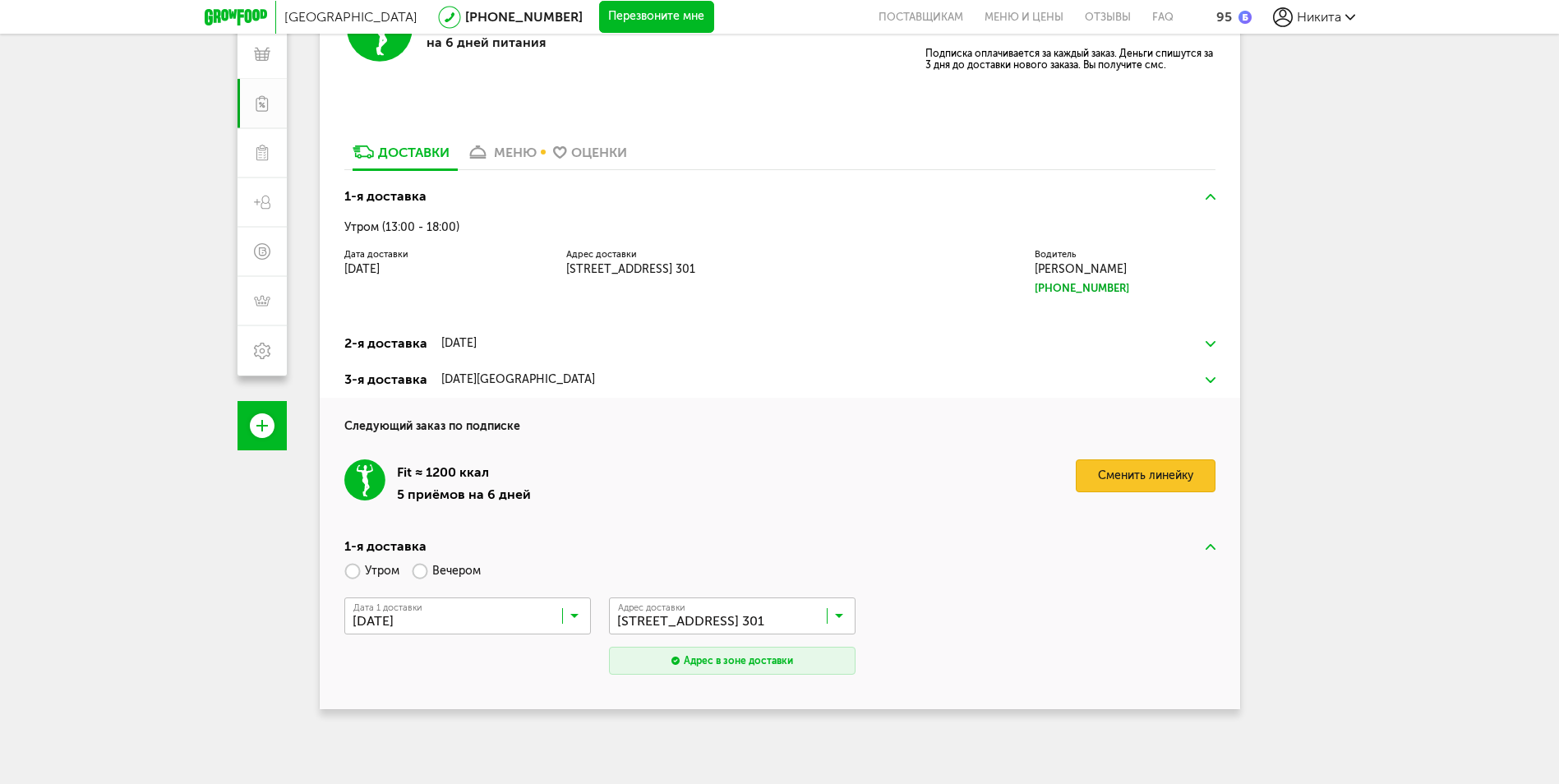
click at [1190, 479] on link "Сменить линейку" at bounding box center [1146, 476] width 140 height 33
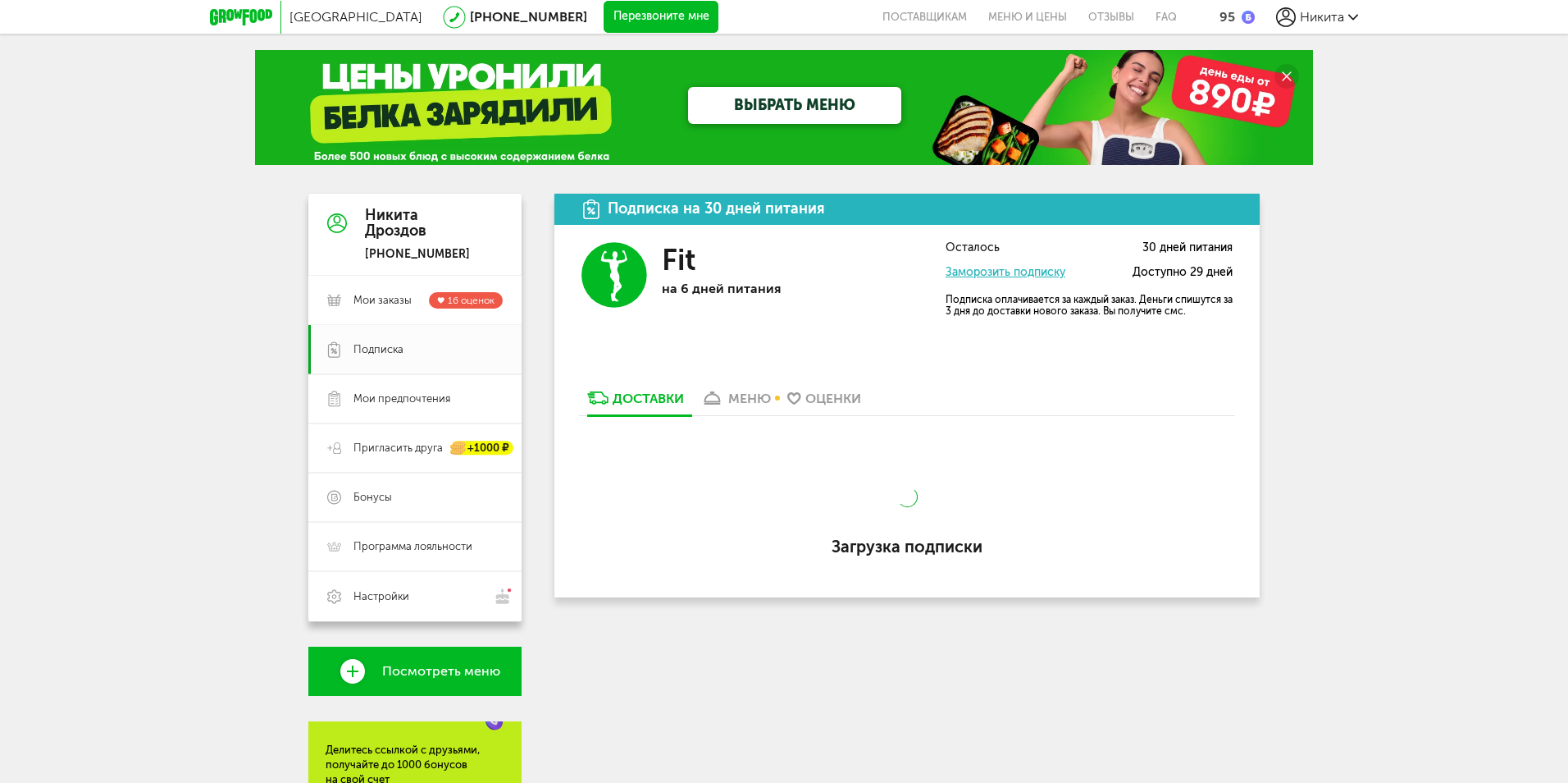
scroll to position [246, 0]
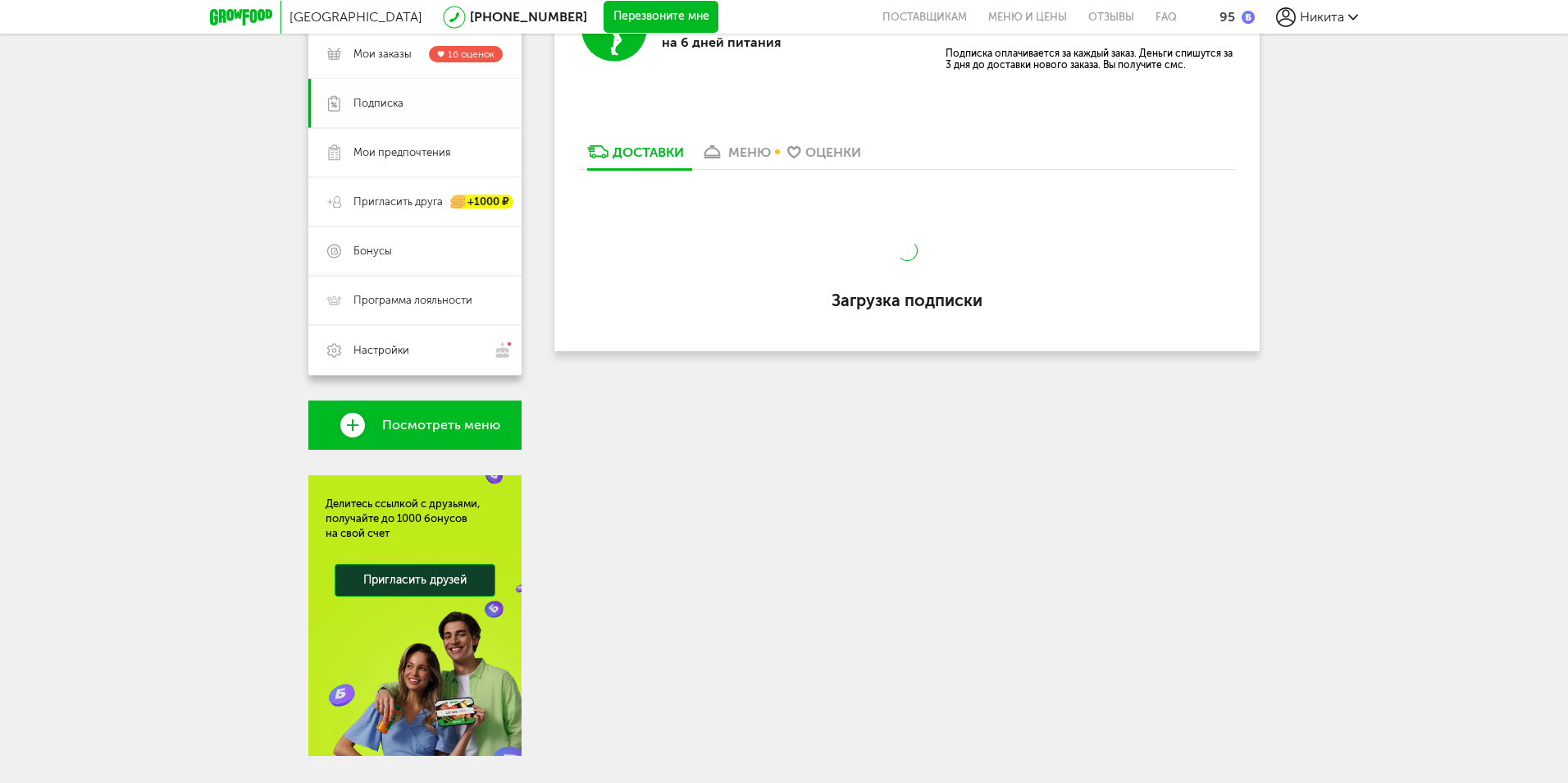
click at [379, 103] on span "Подписка" at bounding box center [379, 103] width 50 height 14
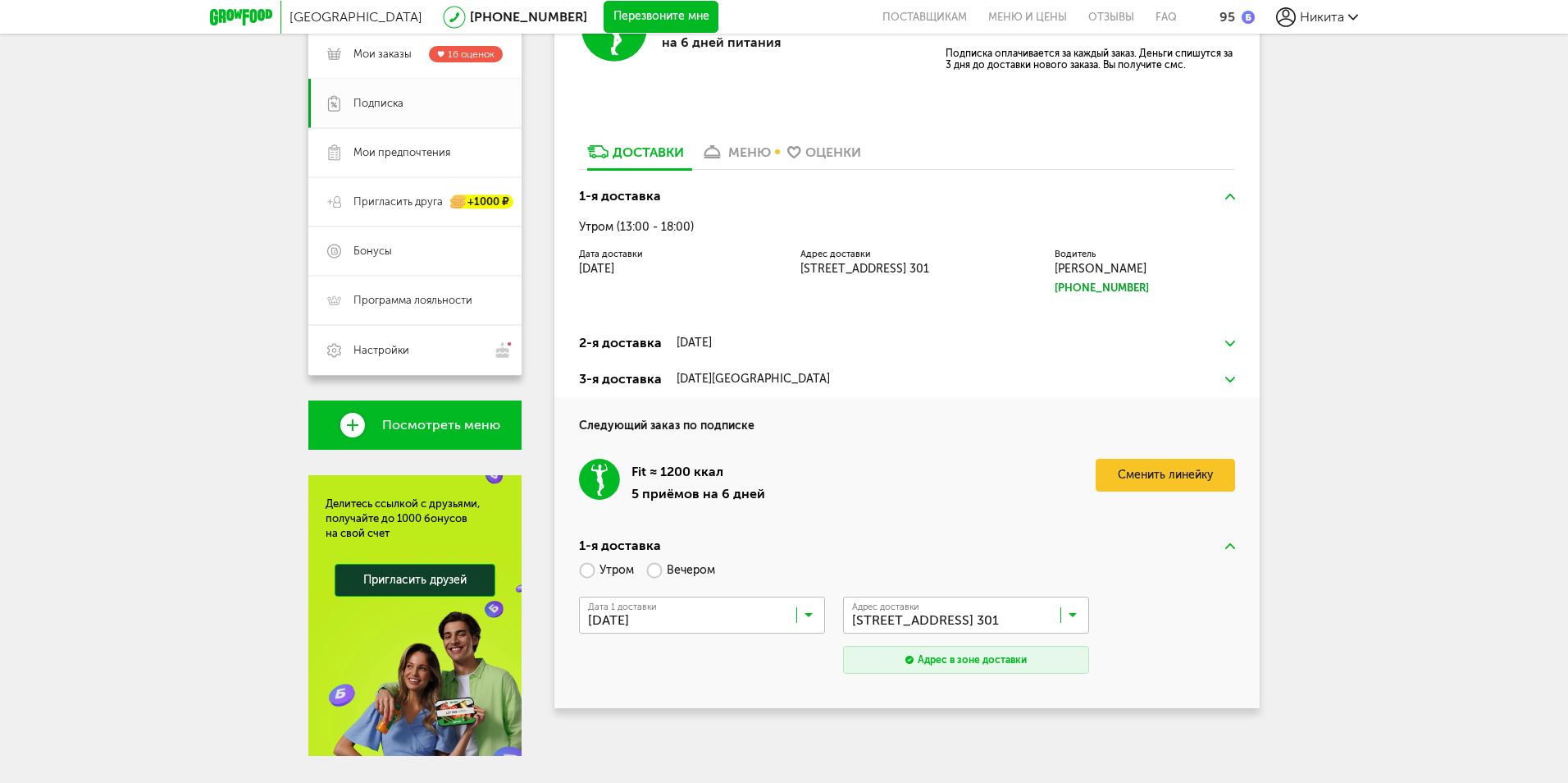
click at [809, 616] on icon at bounding box center [809, 619] width 9 height 16
click at [1233, 341] on img at bounding box center [1230, 343] width 10 height 6
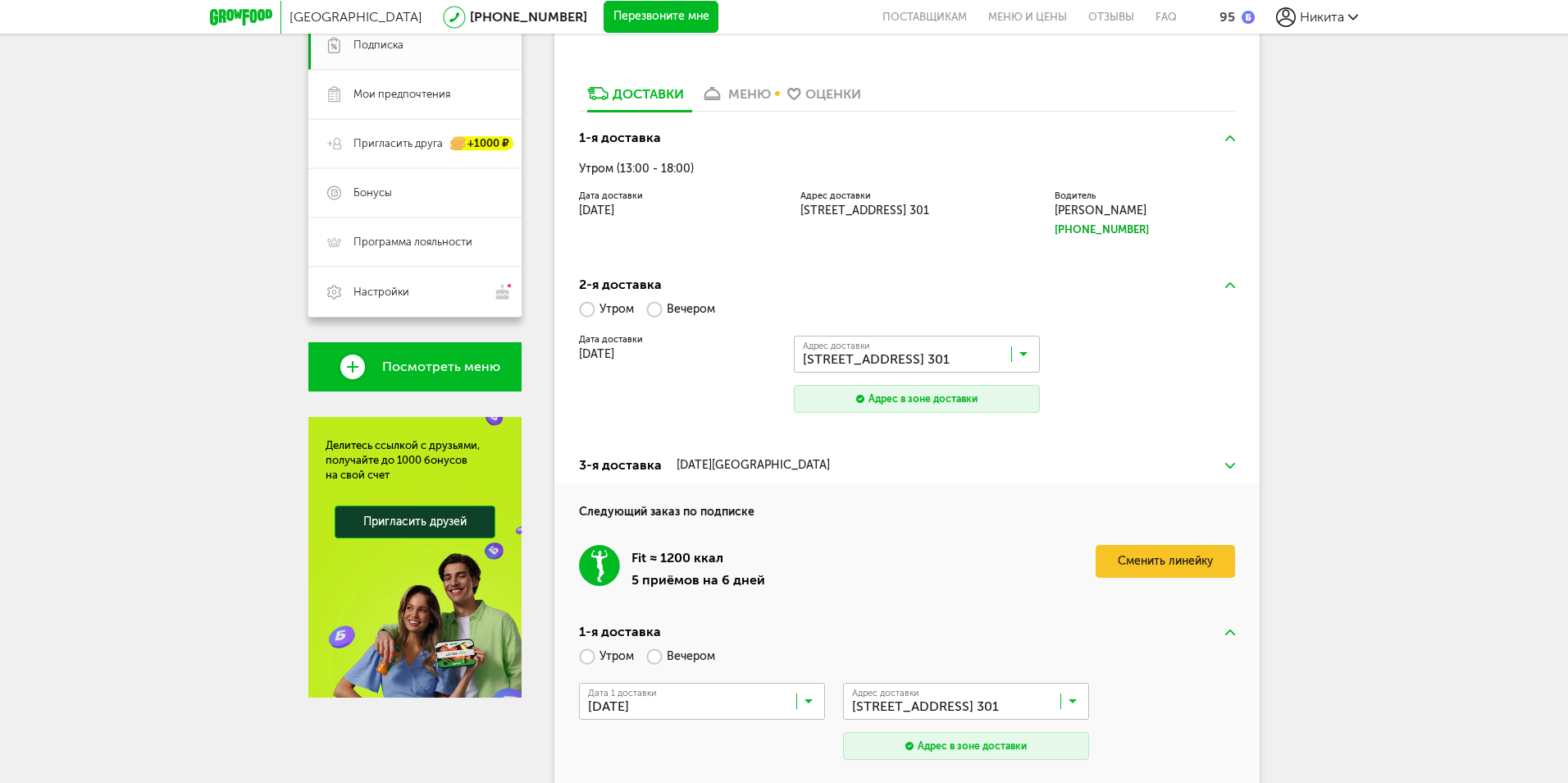
scroll to position [382, 0]
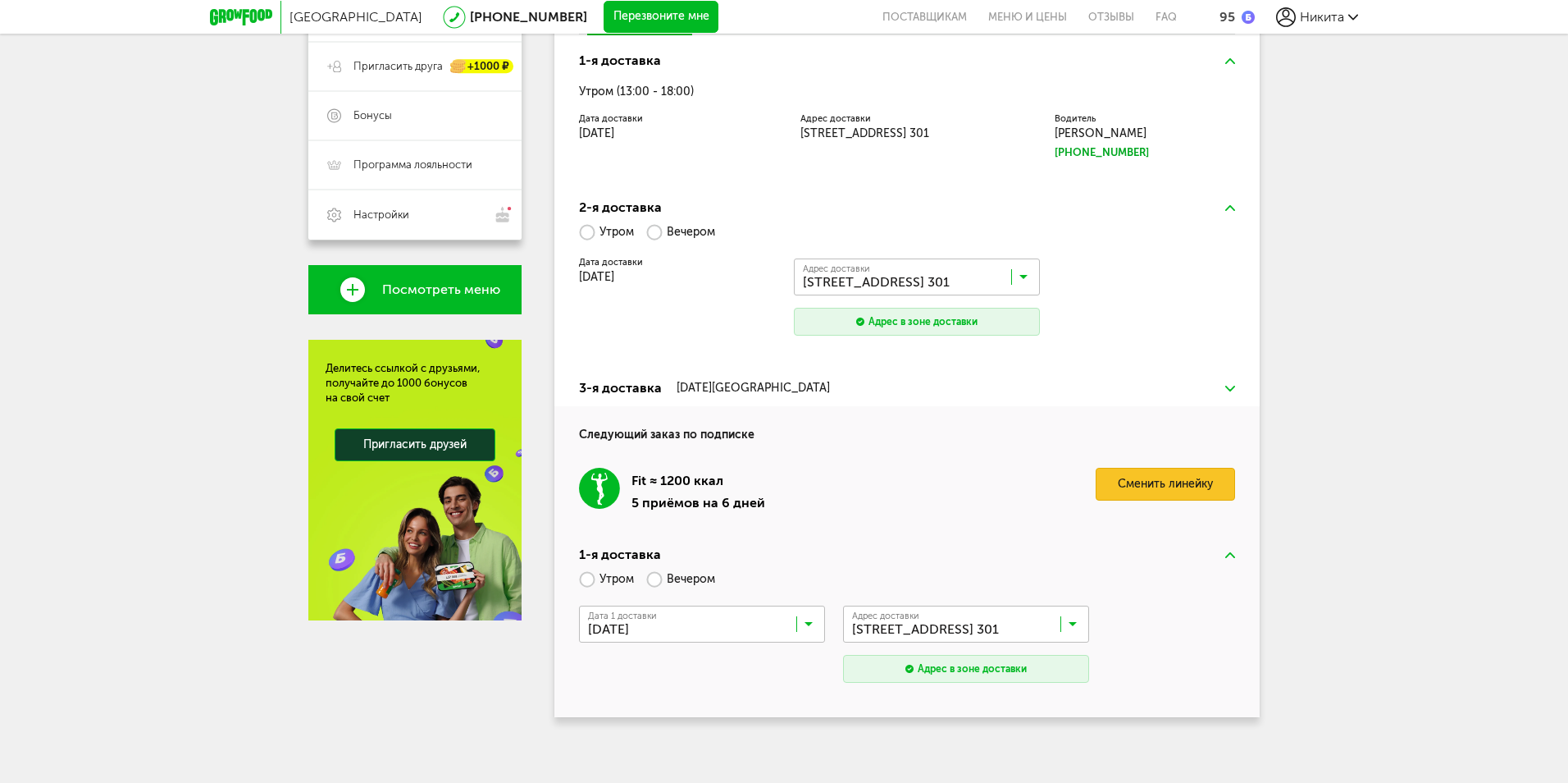
click at [1146, 483] on link "Сменить линейку" at bounding box center [1165, 484] width 139 height 33
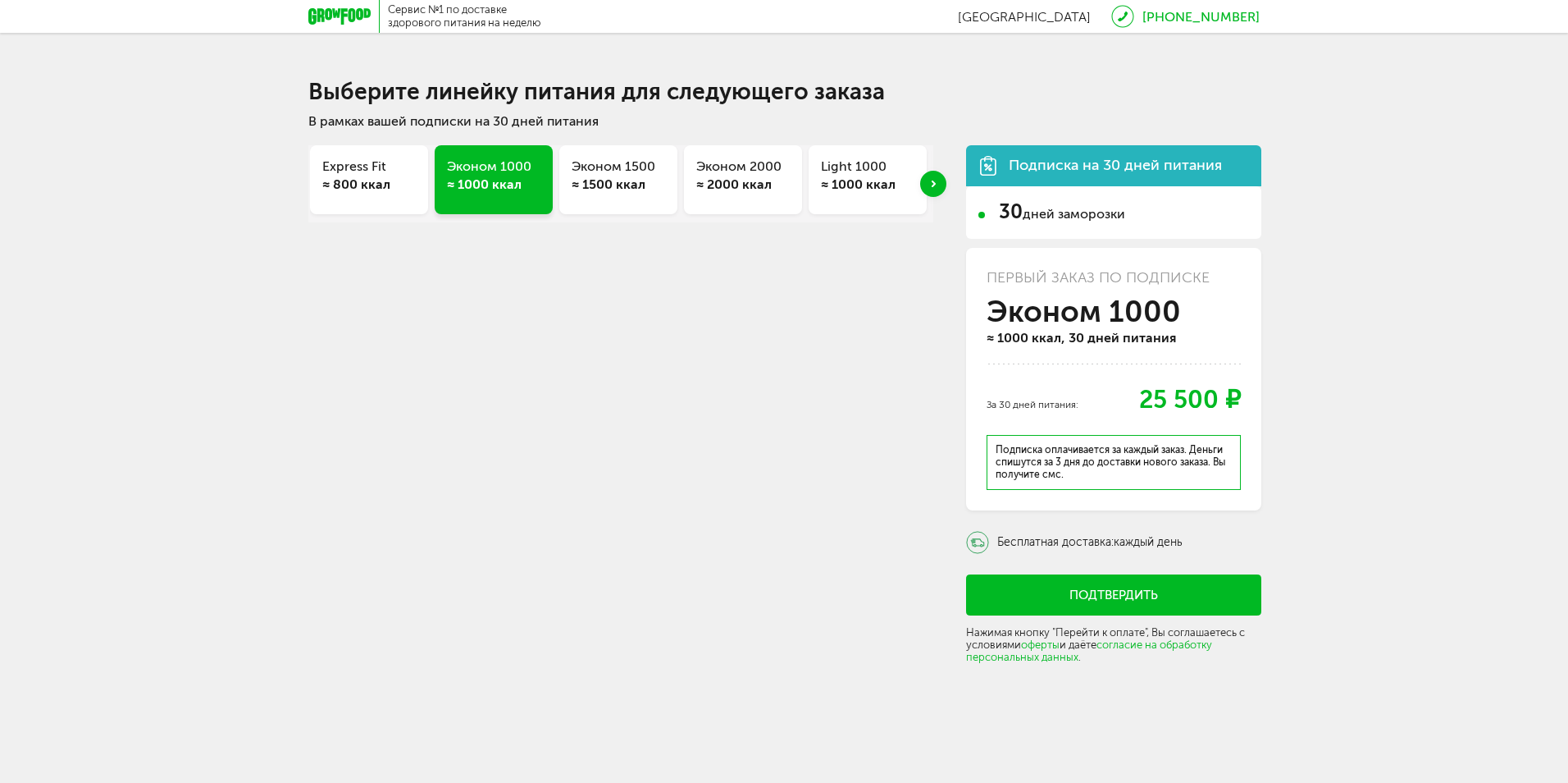
click at [635, 177] on div "≈ 1500 ккал" at bounding box center [618, 185] width 93 height 18
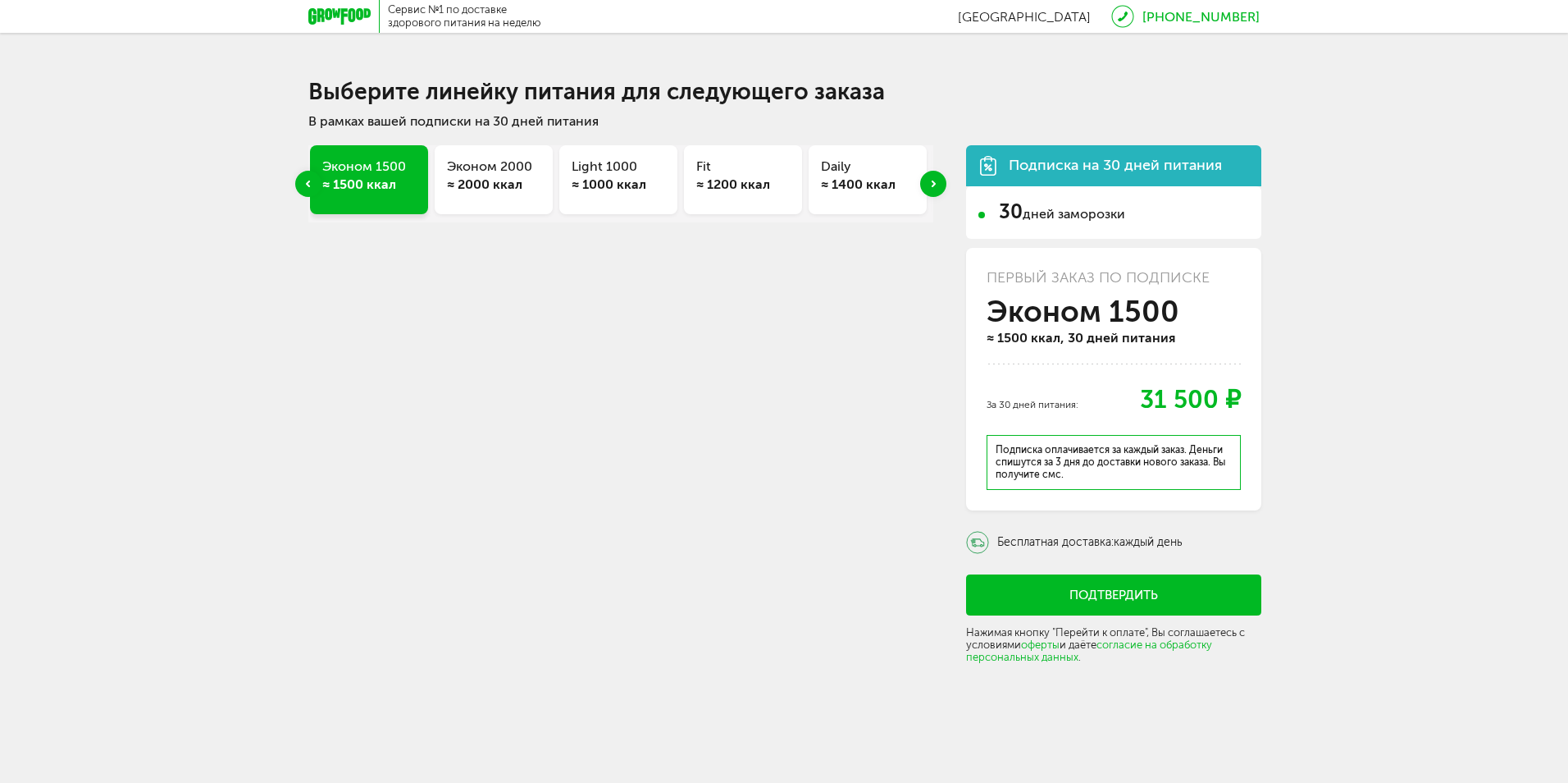
click at [472, 185] on div "≈ 2000 ккал" at bounding box center [493, 185] width 93 height 18
click at [934, 182] on icon "Next slide" at bounding box center [933, 184] width 4 height 7
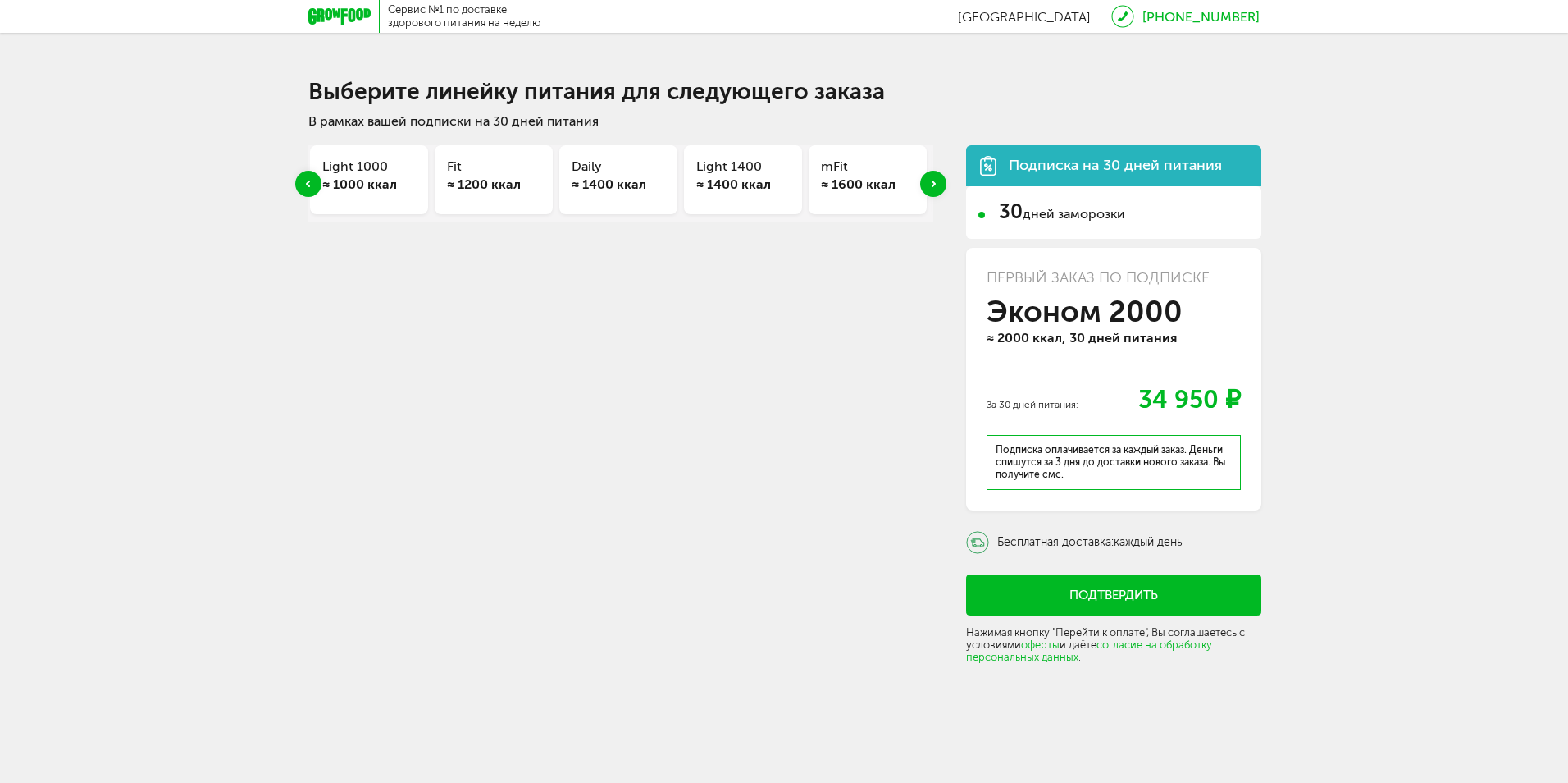
click at [934, 182] on icon "Next slide" at bounding box center [933, 184] width 4 height 7
click at [937, 184] on div "Next slide" at bounding box center [933, 183] width 26 height 26
click at [842, 176] on div "≈ 2500 ккал" at bounding box center [872, 185] width 93 height 18
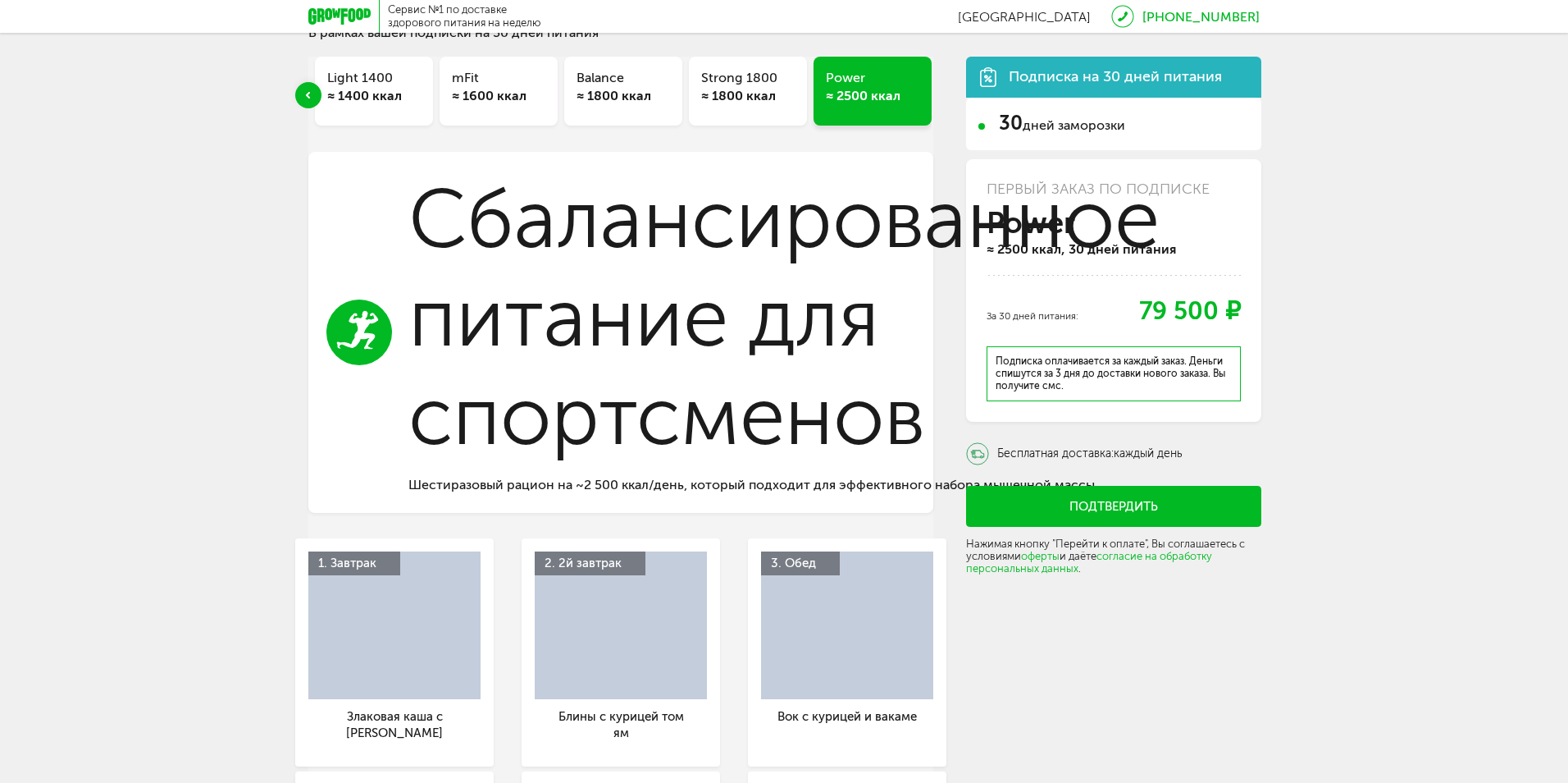
scroll to position [82, 0]
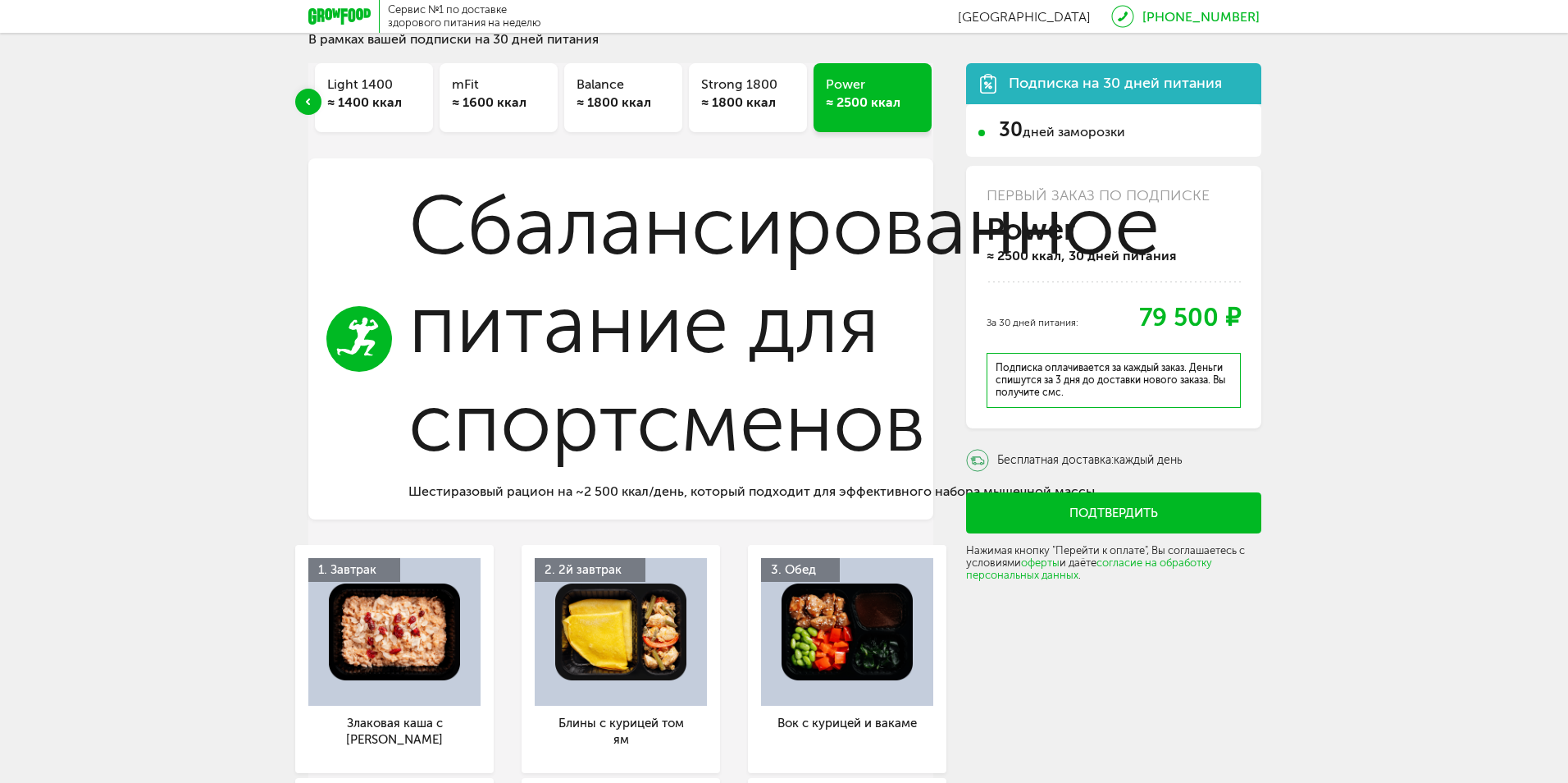
click at [1166, 17] on link "[PHONE_NUMBER]" at bounding box center [1201, 16] width 117 height 15
